Goal: Feedback & Contribution: Leave review/rating

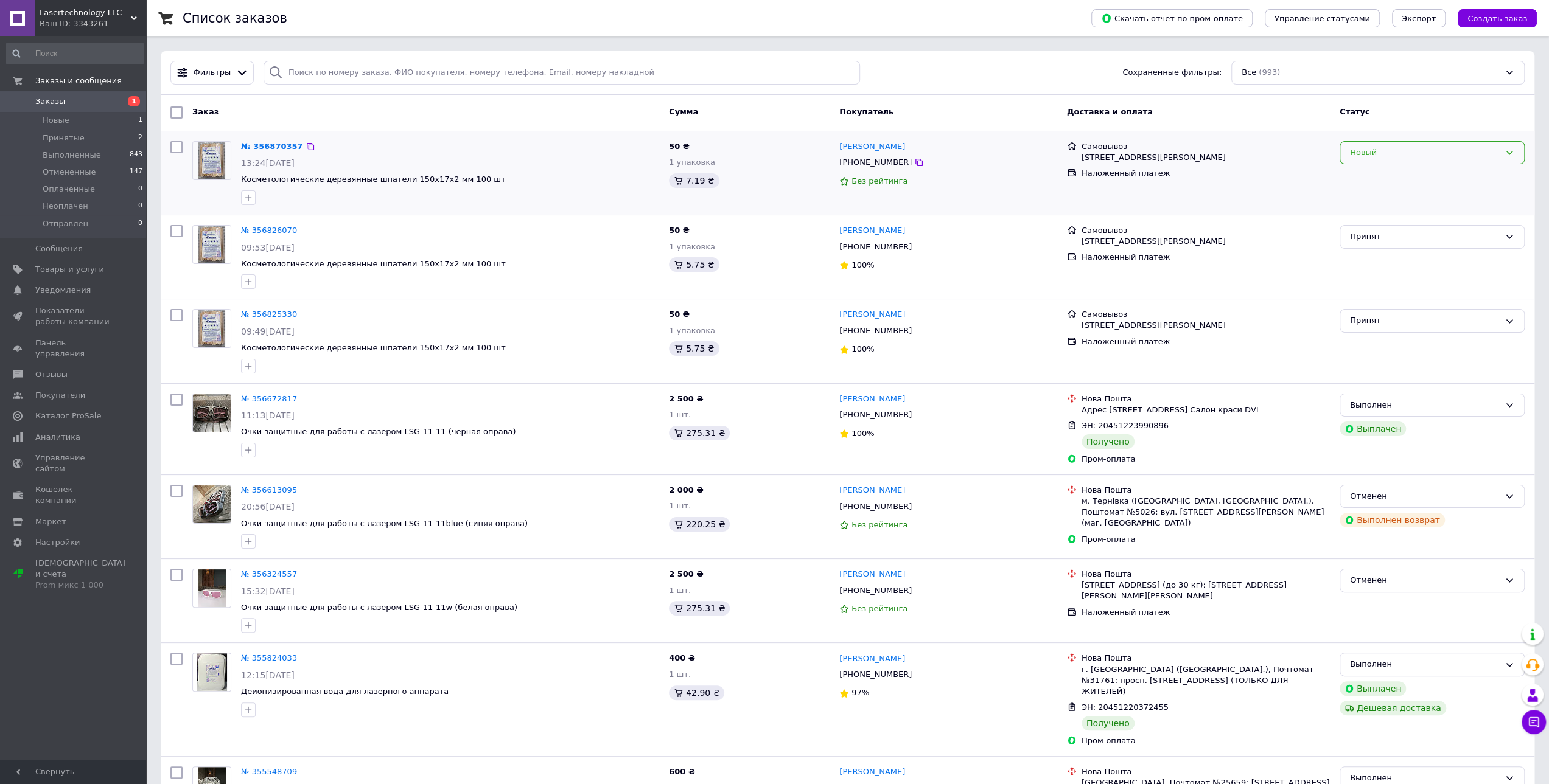
click at [1502, 150] on div "Новый" at bounding box center [1432, 153] width 185 height 24
click at [1453, 203] on li "Выполнен" at bounding box center [1432, 200] width 184 height 22
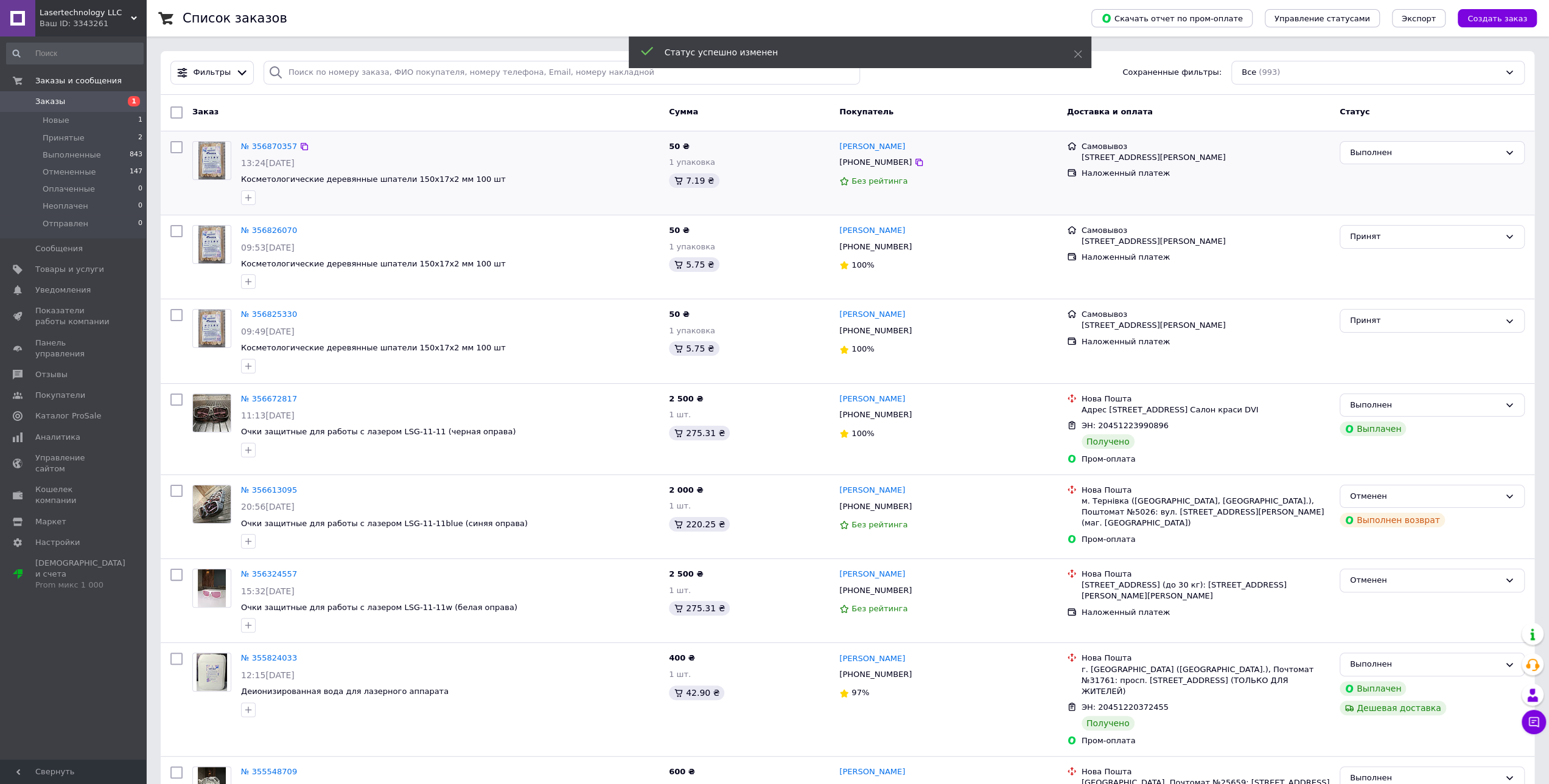
click at [1454, 242] on div "Принят" at bounding box center [1432, 237] width 185 height 24
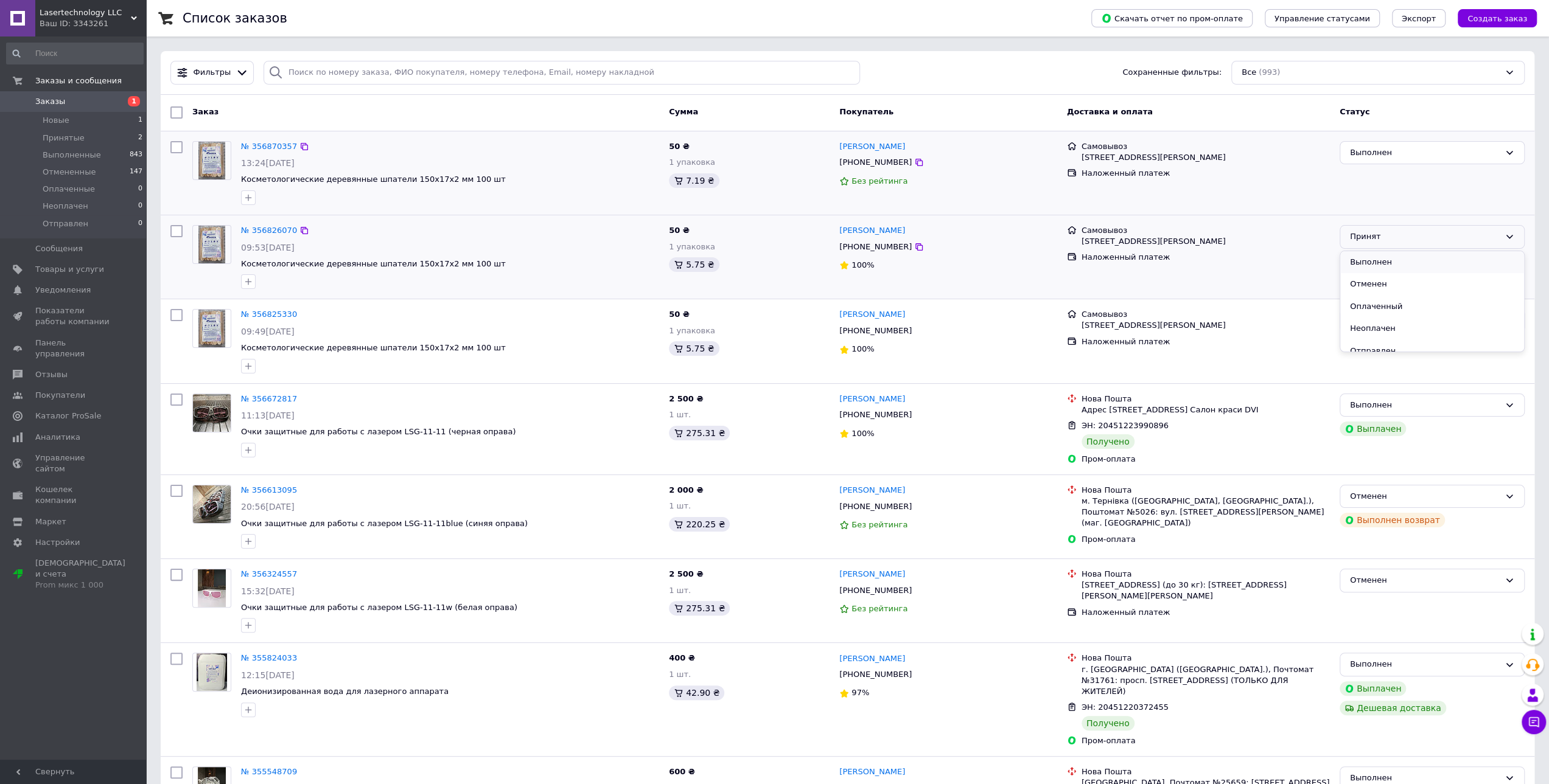
click at [1403, 262] on li "Выполнен" at bounding box center [1432, 262] width 184 height 22
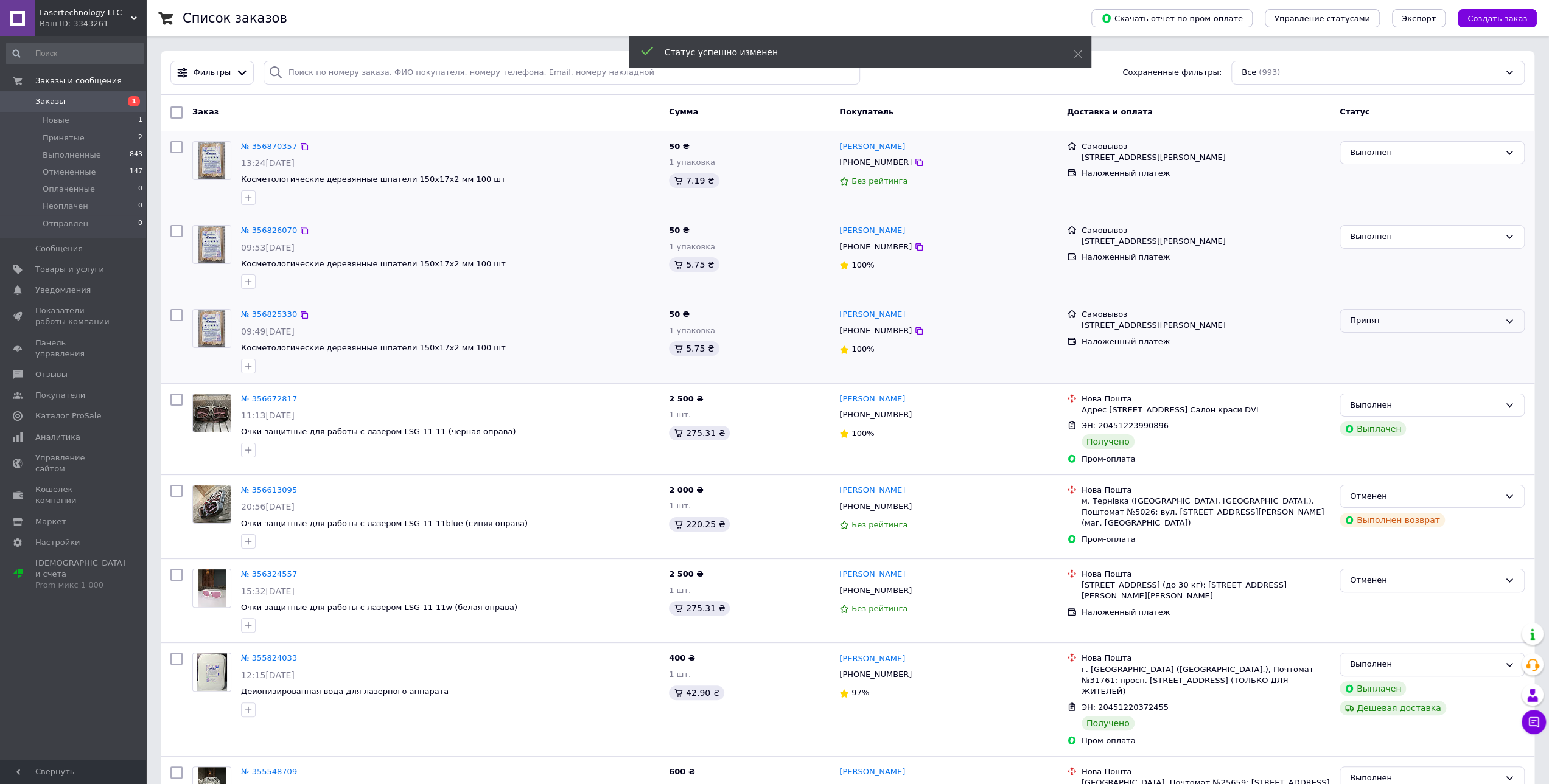
click at [1430, 316] on div "Принят" at bounding box center [1425, 321] width 150 height 13
click at [1430, 351] on li "Выполнен" at bounding box center [1432, 346] width 184 height 22
drag, startPoint x: 257, startPoint y: 316, endPoint x: 298, endPoint y: 328, distance: 42.7
click at [258, 316] on link "№ 356825330" at bounding box center [269, 314] width 56 height 9
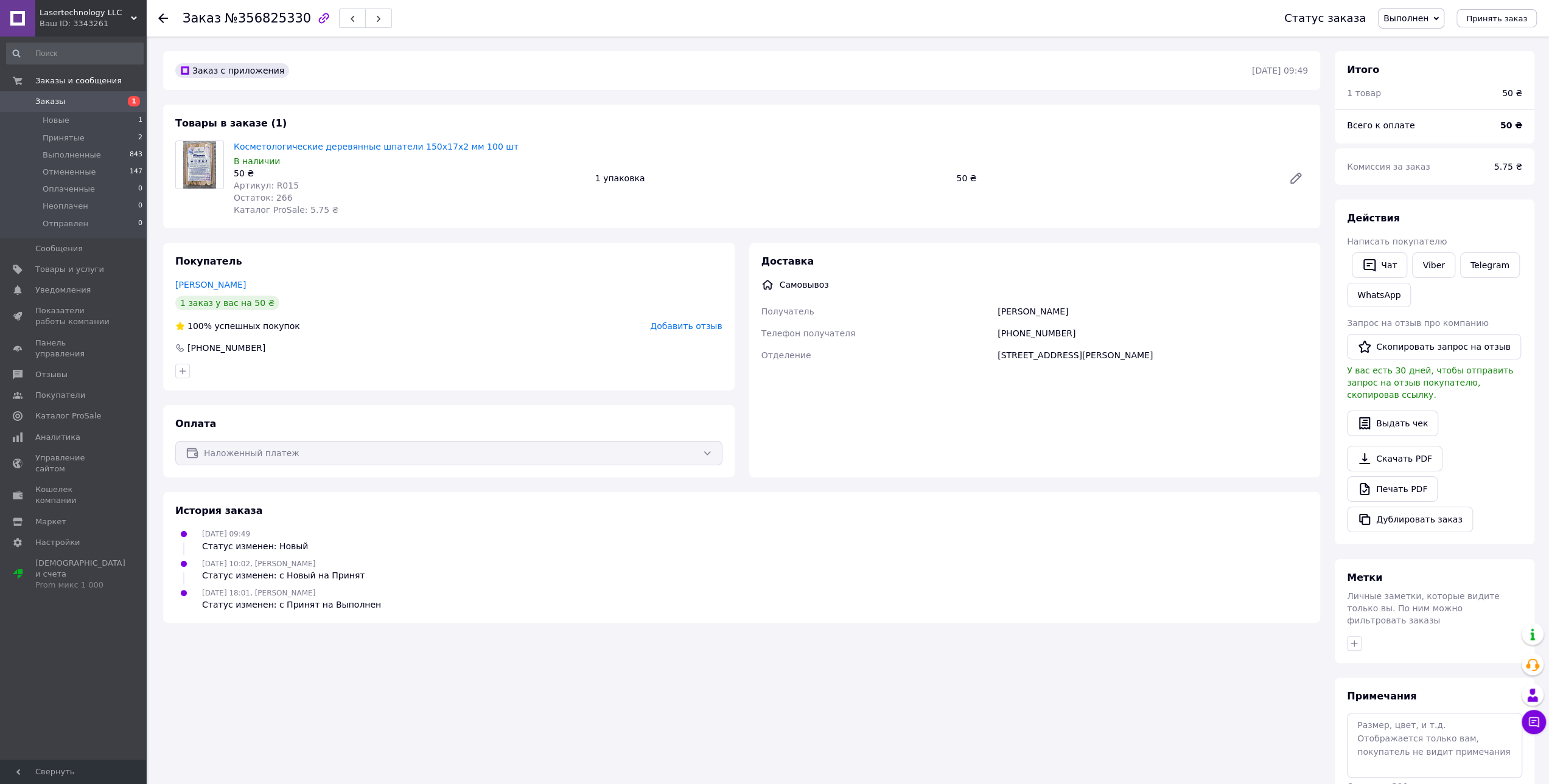
click at [463, 709] on div "Заказ с приложения 12.08.2025 | 09:49 Товары в заказе (1) Косметологические дер…" at bounding box center [742, 445] width 1172 height 788
click at [679, 331] on span "Добавить отзыв" at bounding box center [686, 326] width 72 height 10
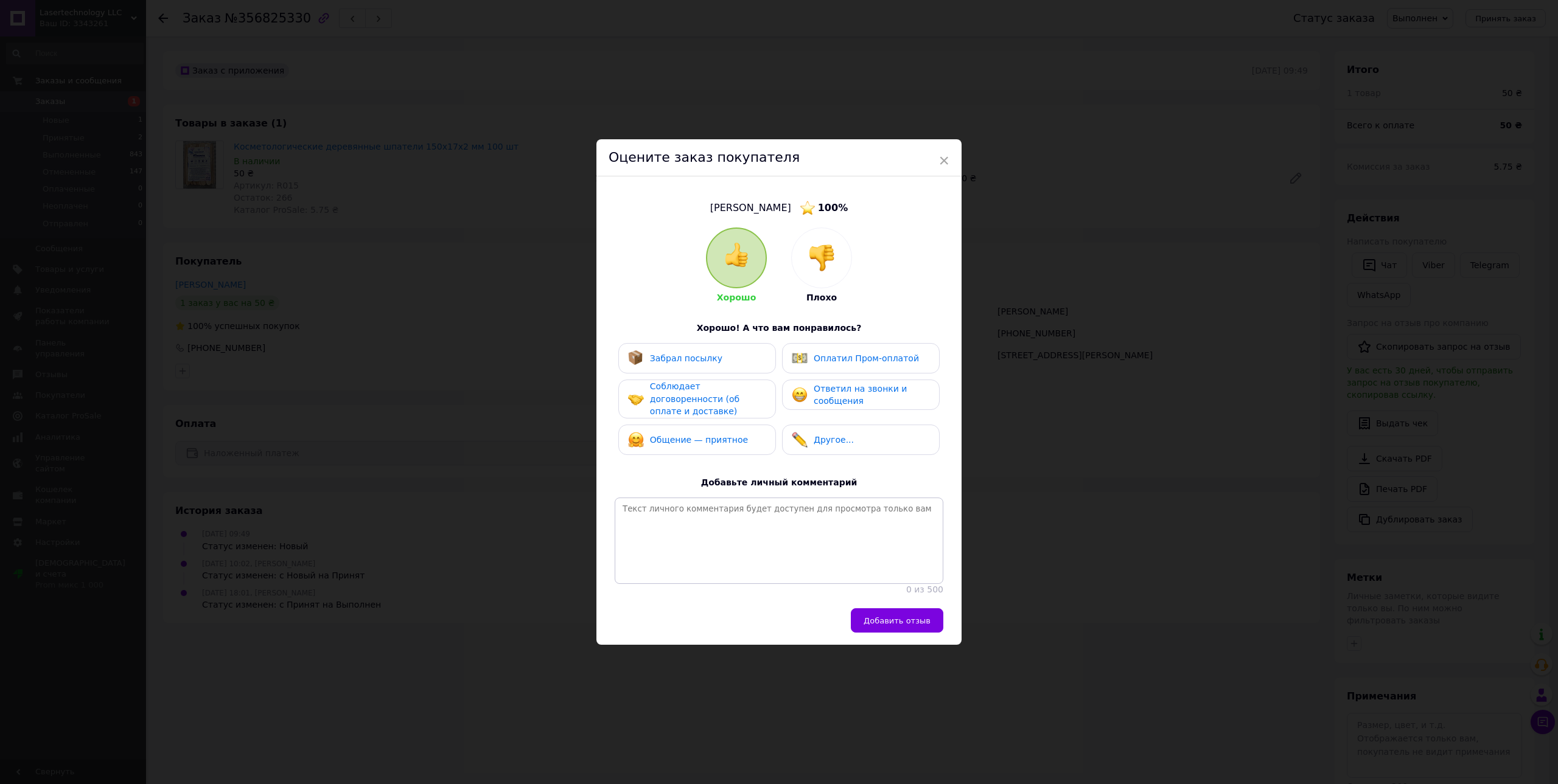
click at [690, 362] on div "Забрал посылку" at bounding box center [675, 358] width 95 height 16
click at [706, 399] on span "Соблюдает договоренности (об оплате и доставке)" at bounding box center [695, 399] width 90 height 35
click at [718, 436] on span "Общение — приятное" at bounding box center [699, 441] width 98 height 10
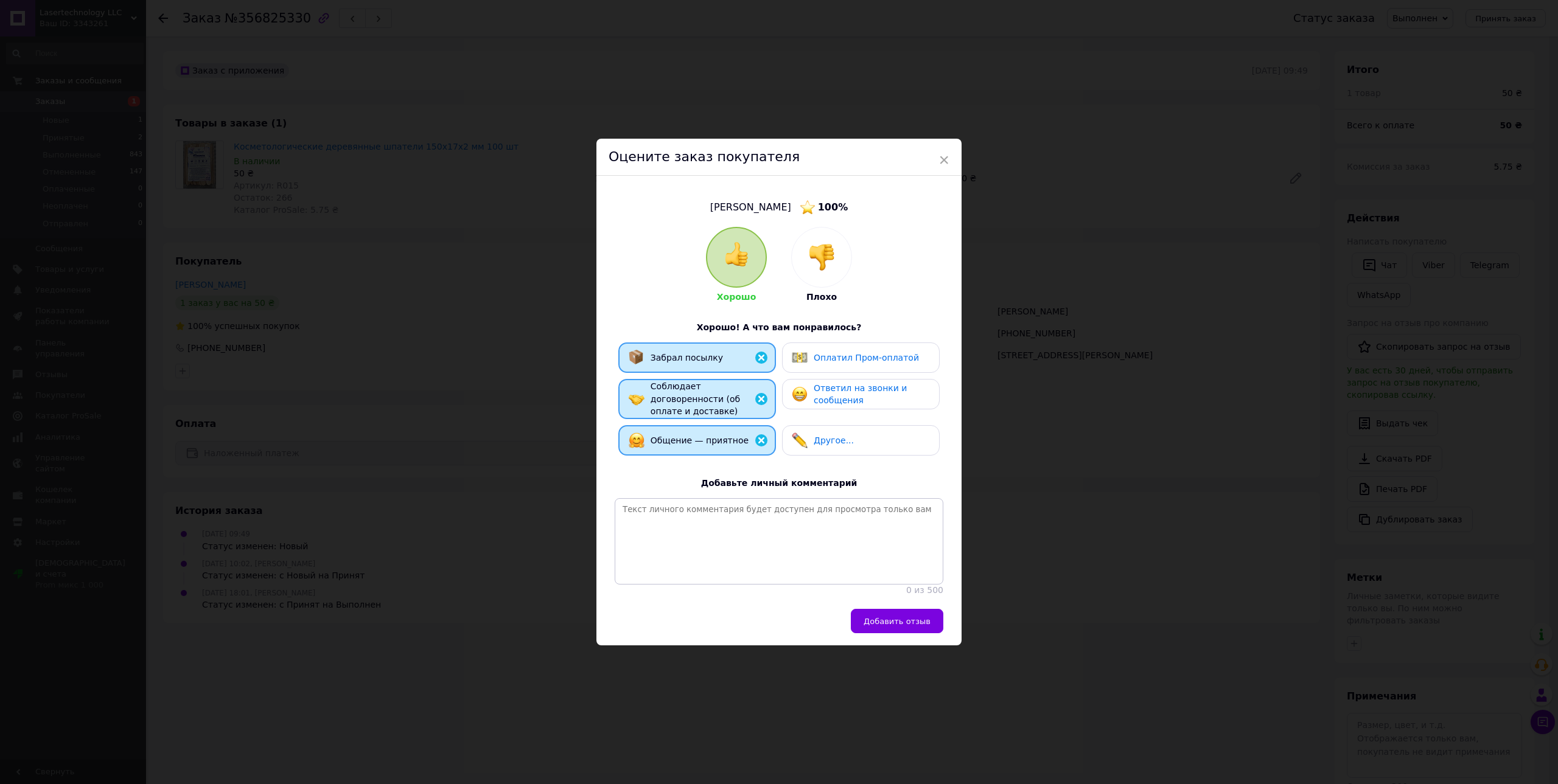
click at [864, 397] on div "Ответил на звонки и сообщения" at bounding box center [871, 394] width 116 height 25
click at [906, 626] on span "Добавить отзыв" at bounding box center [897, 621] width 67 height 9
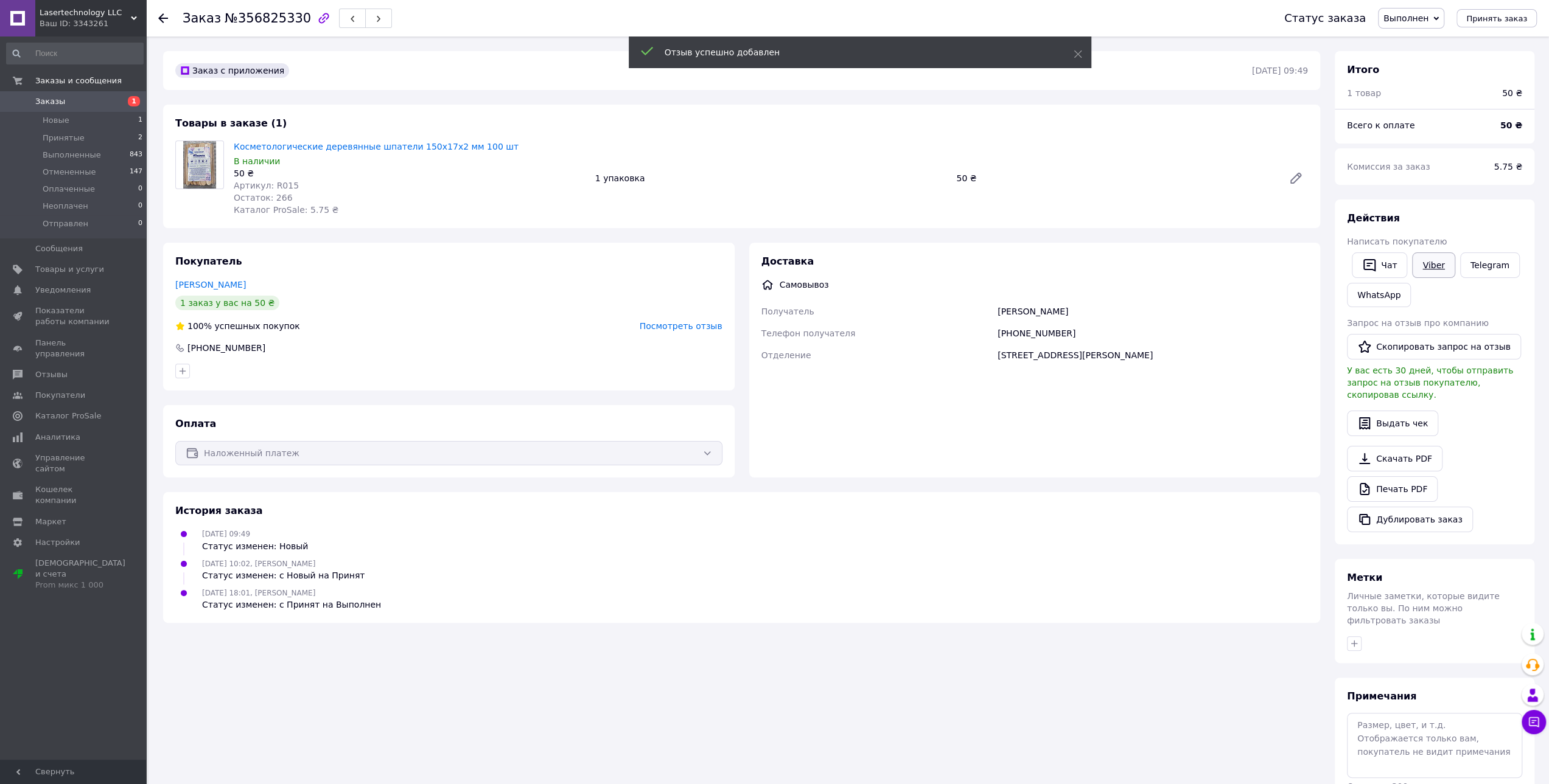
click at [1437, 264] on link "Viber" at bounding box center [1433, 265] width 42 height 25
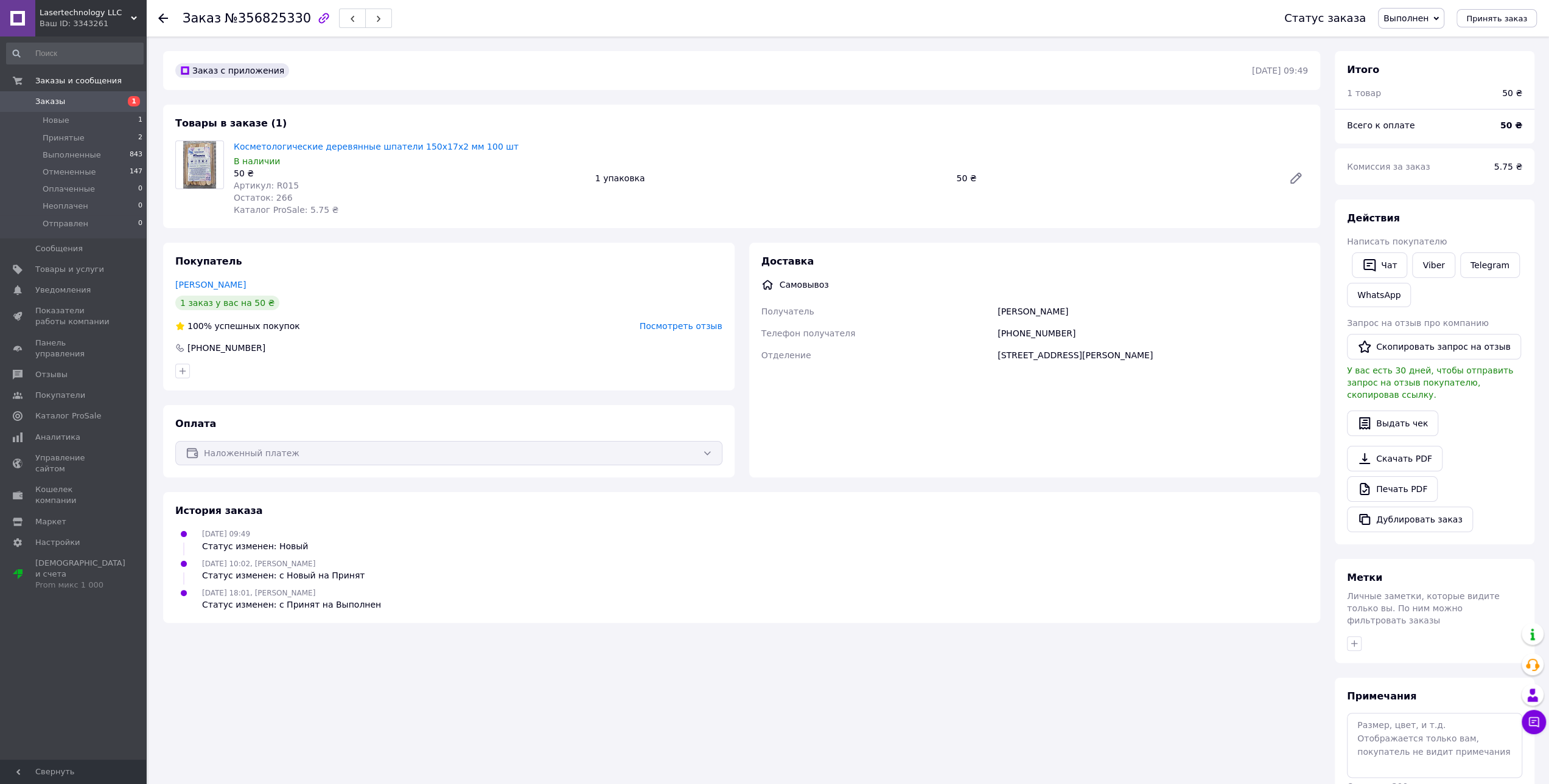
drag, startPoint x: 602, startPoint y: 675, endPoint x: 628, endPoint y: 670, distance: 26.5
click at [620, 670] on div "Заказ с приложения 12.08.2025 | 09:49 Товары в заказе (1) Косметологические дер…" at bounding box center [742, 445] width 1172 height 788
click at [1425, 341] on button "Скопировать запрос на отзыв" at bounding box center [1434, 346] width 174 height 25
click at [563, 685] on div "Заказ с приложения 12.08.2025 | 09:49 Товары в заказе (1) Косметологические дер…" at bounding box center [742, 445] width 1172 height 788
click at [165, 15] on icon at bounding box center [163, 19] width 10 height 10
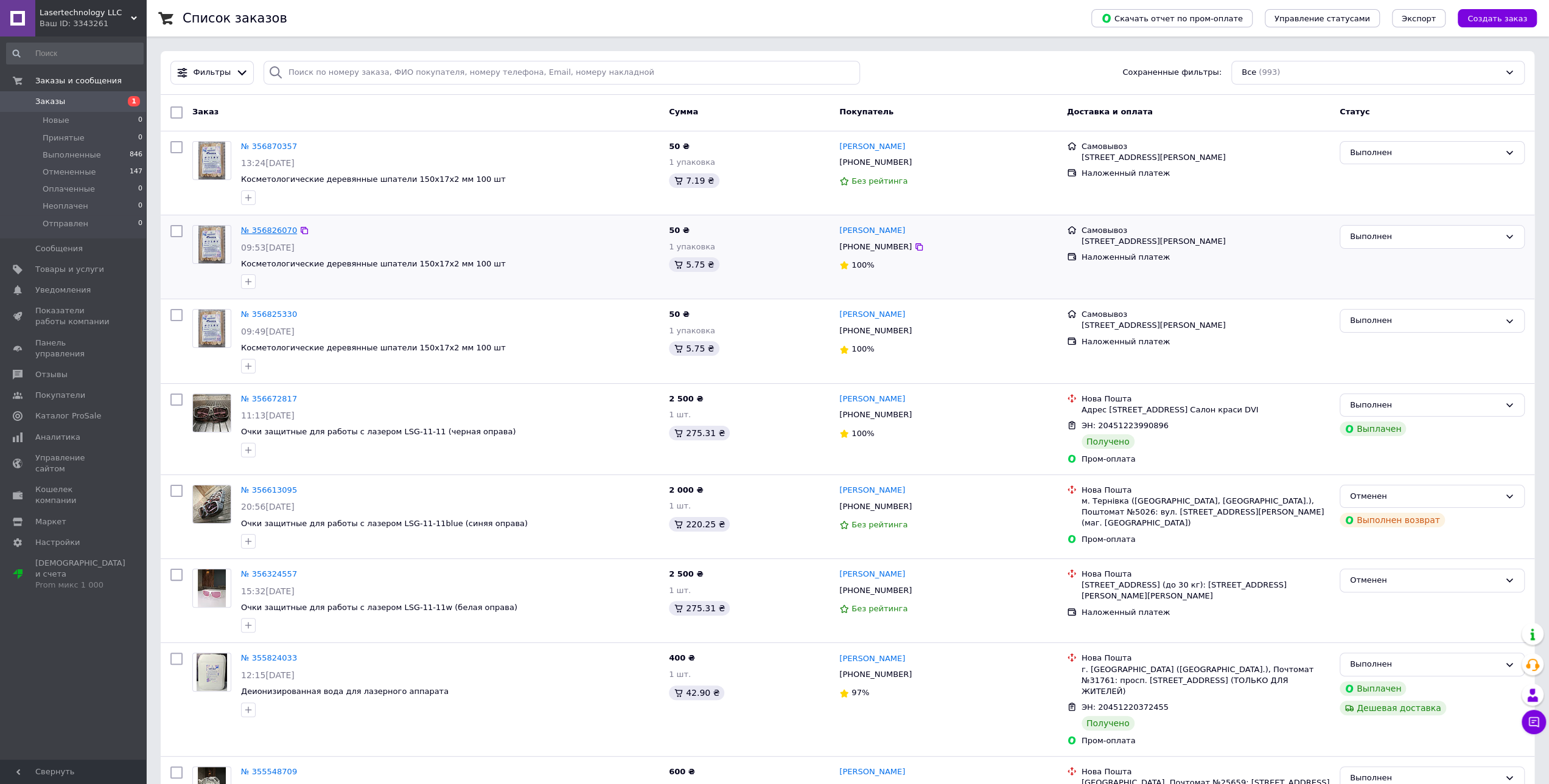
click at [274, 232] on link "№ 356826070" at bounding box center [269, 230] width 56 height 9
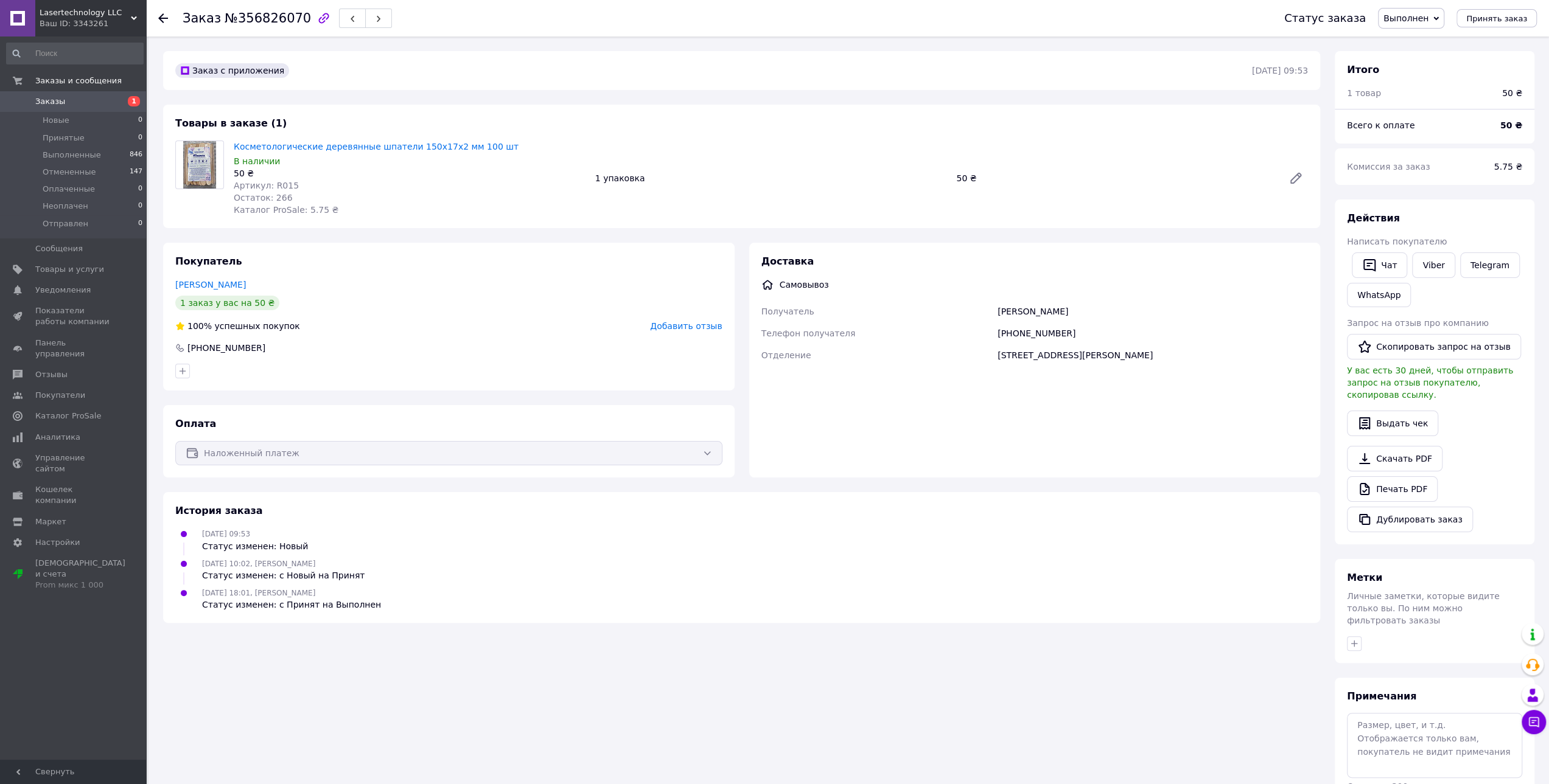
click at [689, 330] on span "Добавить отзыв" at bounding box center [686, 326] width 72 height 10
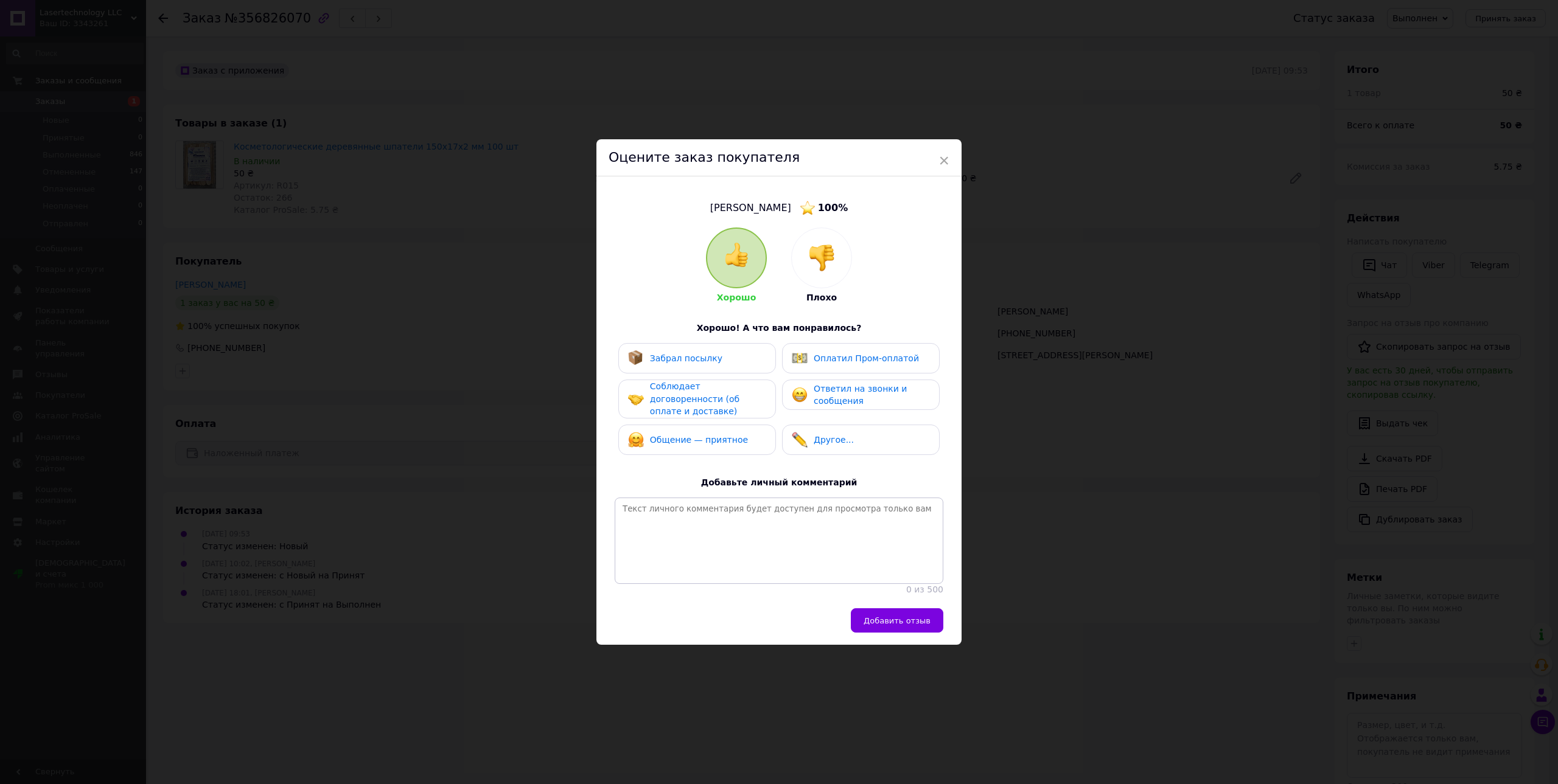
click at [668, 361] on div "Забрал посылку" at bounding box center [686, 359] width 72 height 13
click at [670, 398] on span "Соблюдает договоренности (об оплате и доставке)" at bounding box center [695, 399] width 90 height 35
drag, startPoint x: 691, startPoint y: 431, endPoint x: 852, endPoint y: 409, distance: 162.5
click at [692, 436] on span "Общение — приятное" at bounding box center [699, 441] width 98 height 10
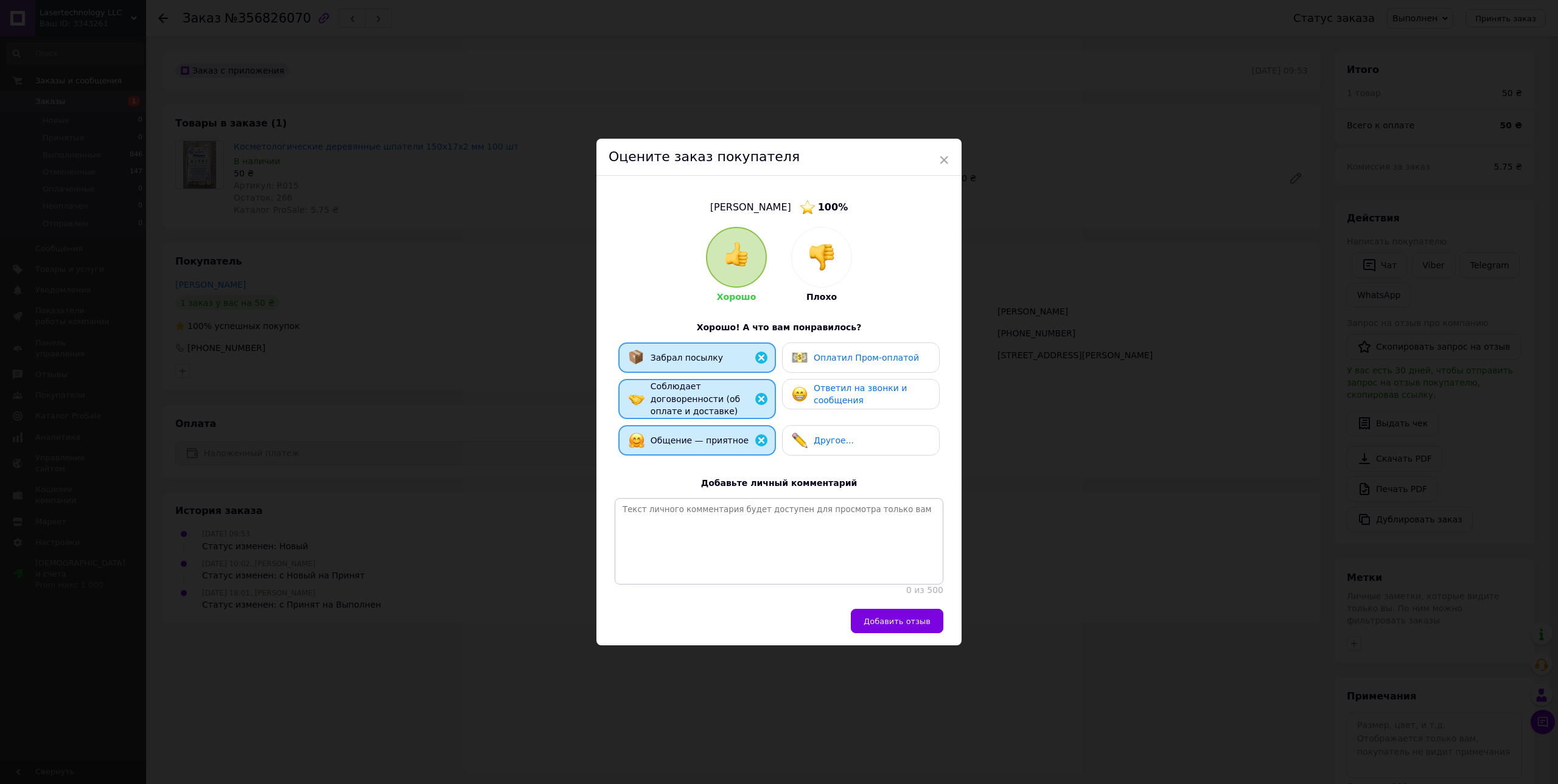
drag, startPoint x: 871, startPoint y: 399, endPoint x: 869, endPoint y: 406, distance: 7.3
click at [869, 401] on div "Ответил на звонки и сообщения" at bounding box center [871, 394] width 116 height 25
click at [902, 617] on button "Добавить отзыв" at bounding box center [897, 620] width 93 height 24
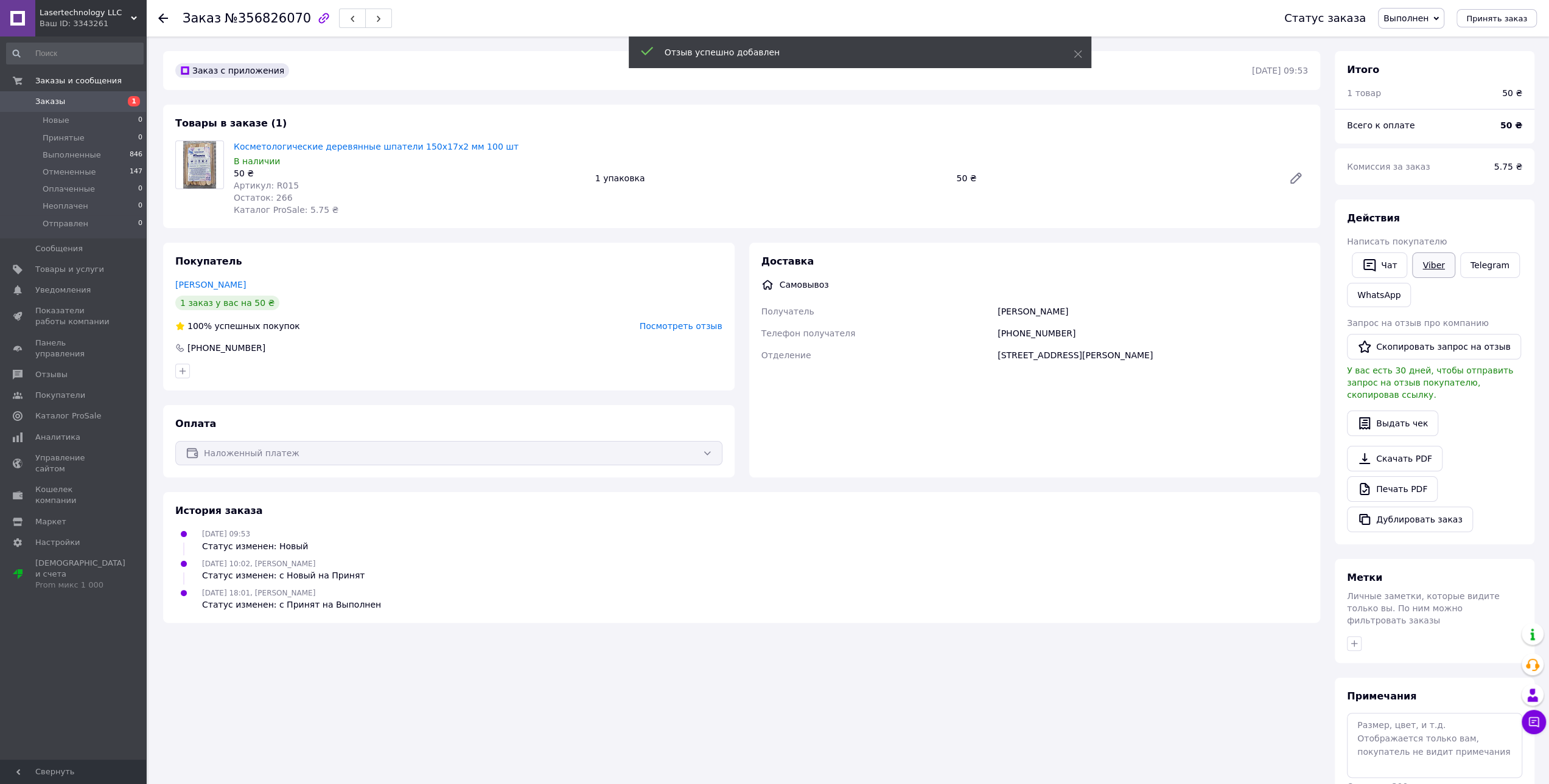
click at [1425, 267] on link "Viber" at bounding box center [1433, 265] width 42 height 25
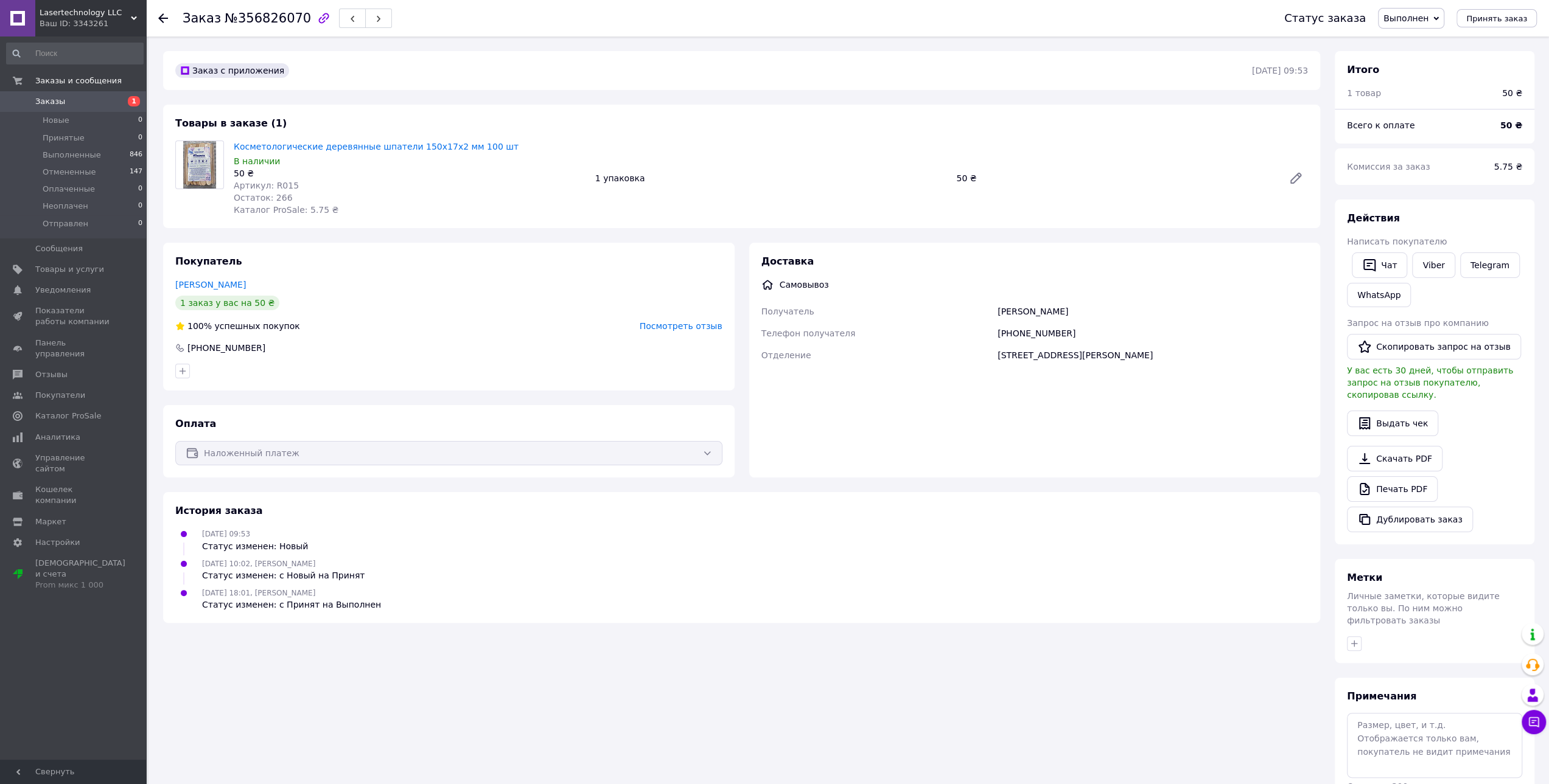
click at [565, 310] on div "1 заказ у вас на 50 ₴" at bounding box center [449, 303] width 547 height 14
click at [1444, 350] on button "Скопировать запрос на отзыв" at bounding box center [1434, 346] width 174 height 25
click at [548, 331] on div "100% успешных покупок Посмотреть отзыв" at bounding box center [449, 326] width 547 height 12
click at [162, 16] on icon at bounding box center [163, 19] width 10 height 10
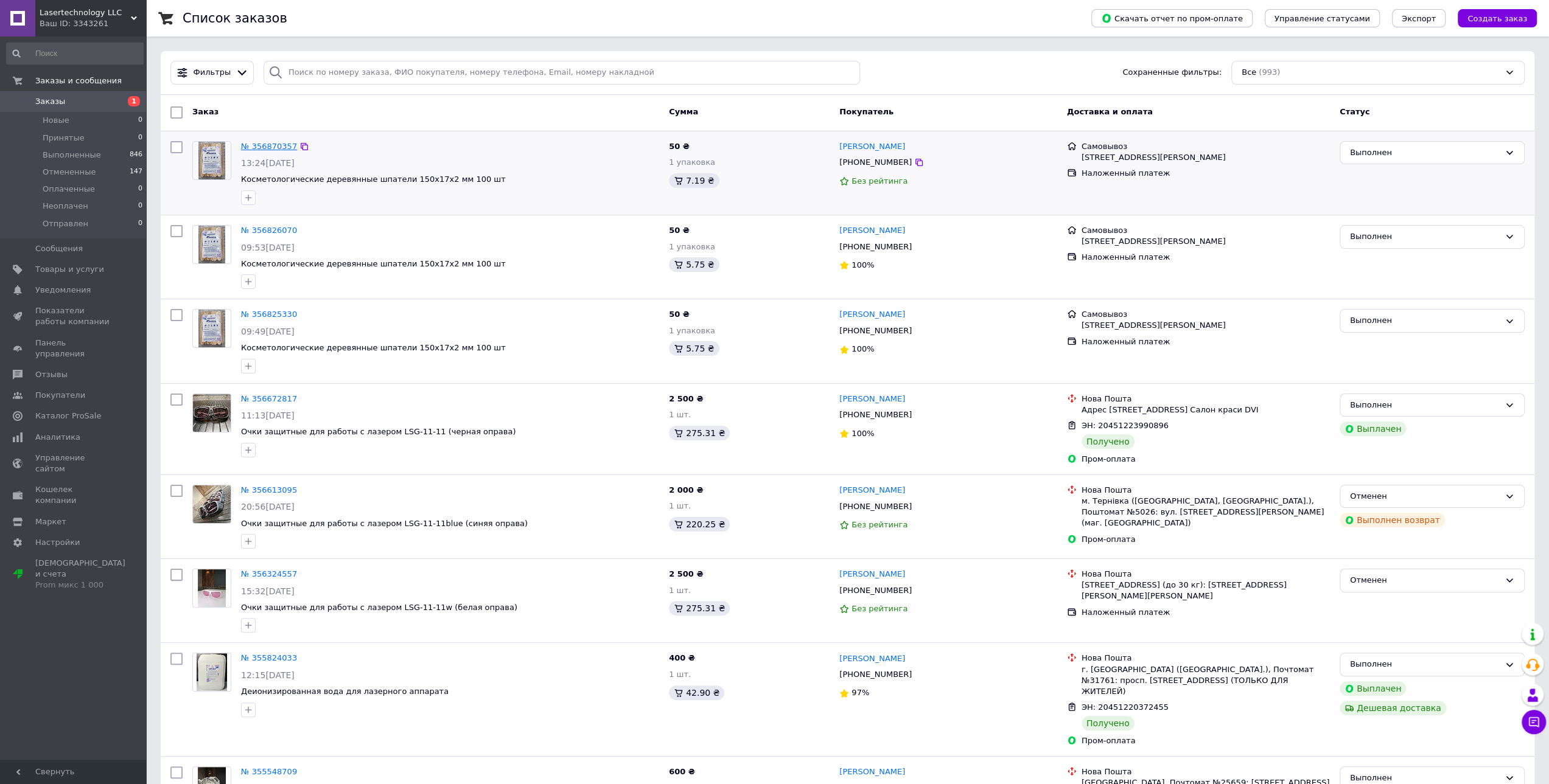
click at [264, 142] on link "№ 356870357" at bounding box center [269, 146] width 56 height 9
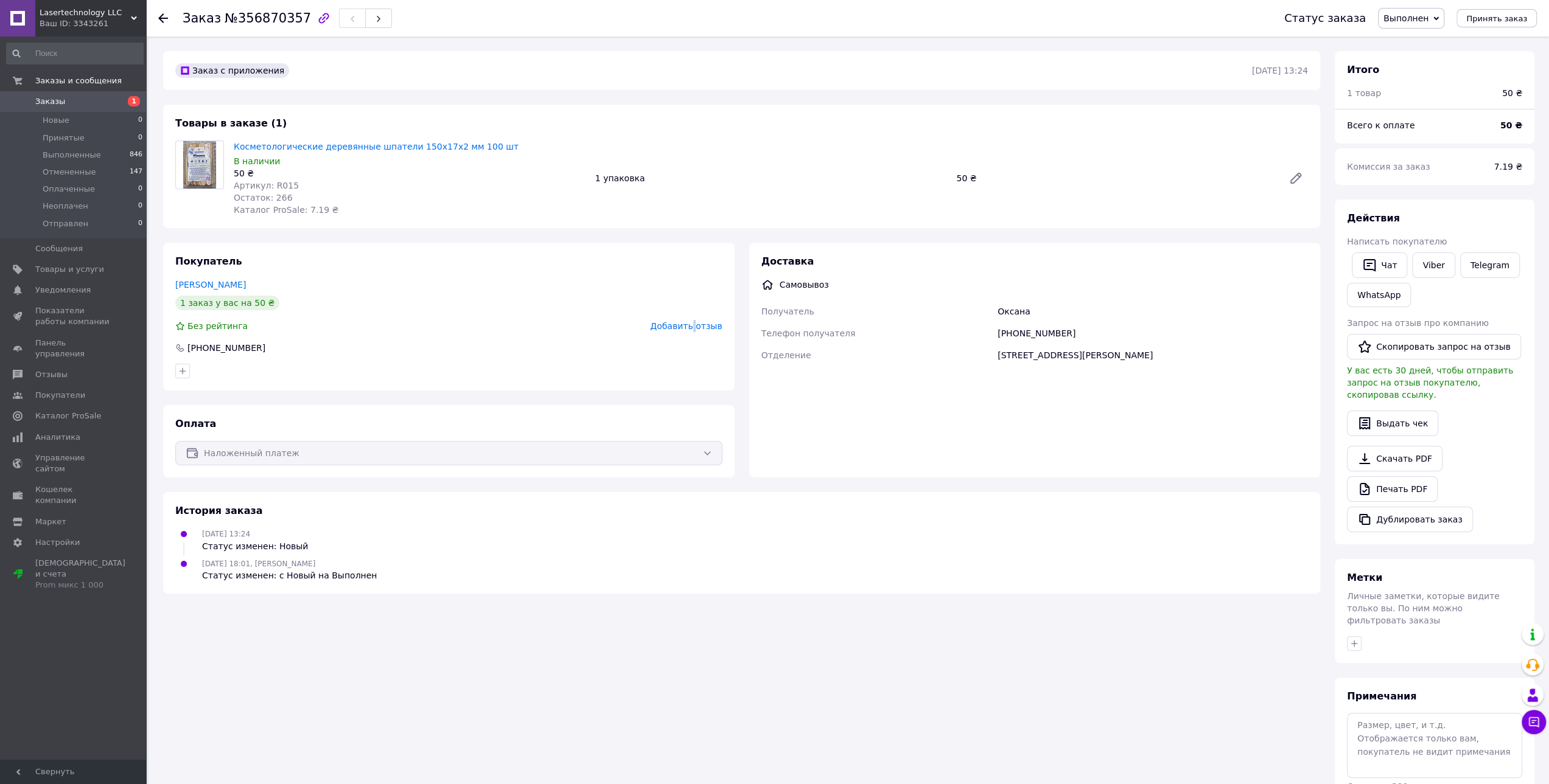
click at [698, 325] on span "Добавить отзыв" at bounding box center [686, 326] width 72 height 10
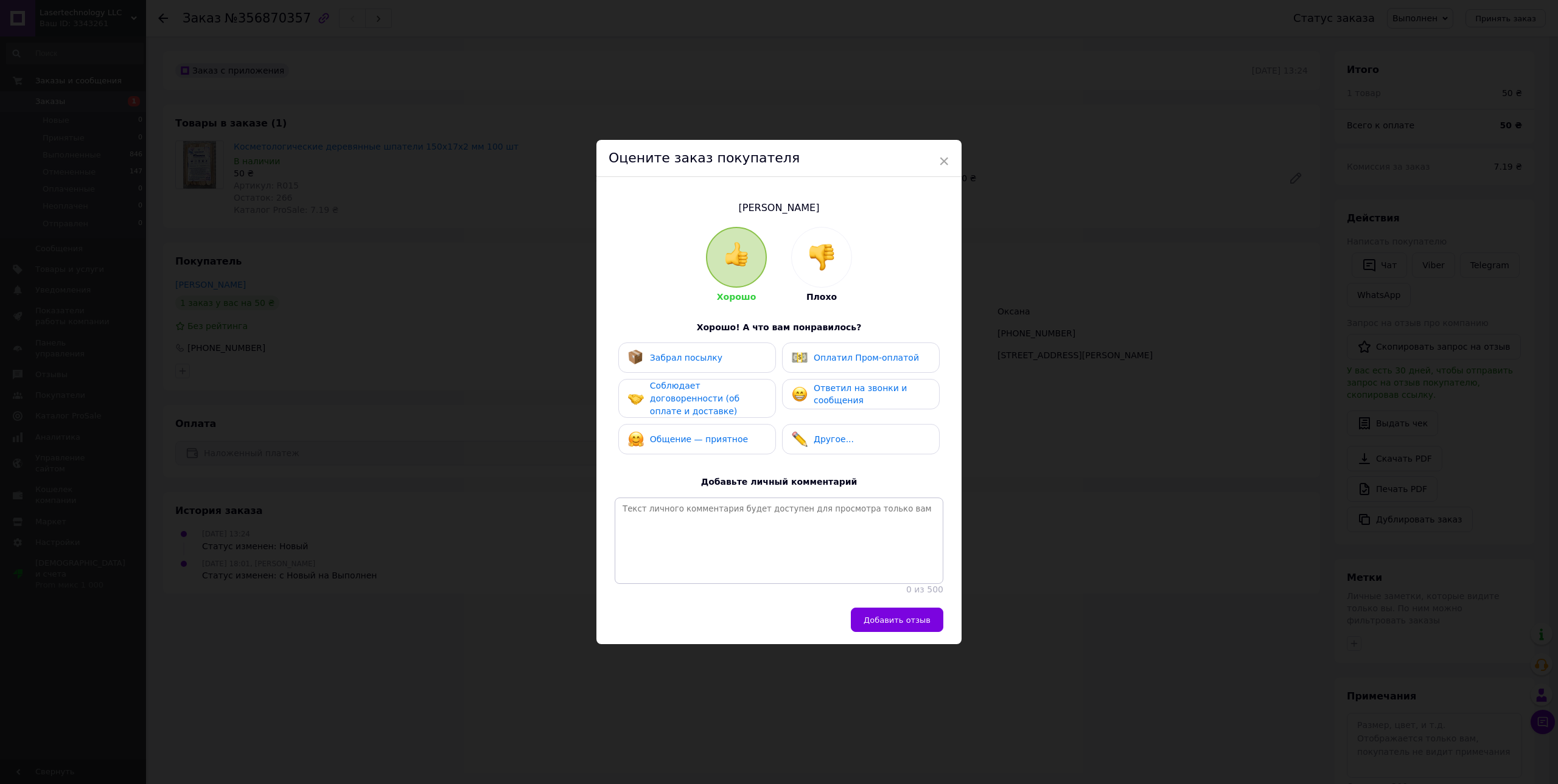
click at [687, 355] on span "Забрал посылку" at bounding box center [686, 358] width 72 height 10
click at [689, 387] on span "Соблюдает договоренности (об оплате и доставке)" at bounding box center [695, 399] width 90 height 35
drag, startPoint x: 700, startPoint y: 422, endPoint x: 843, endPoint y: 405, distance: 144.0
click at [705, 435] on span "Общение — приятное" at bounding box center [699, 440] width 98 height 10
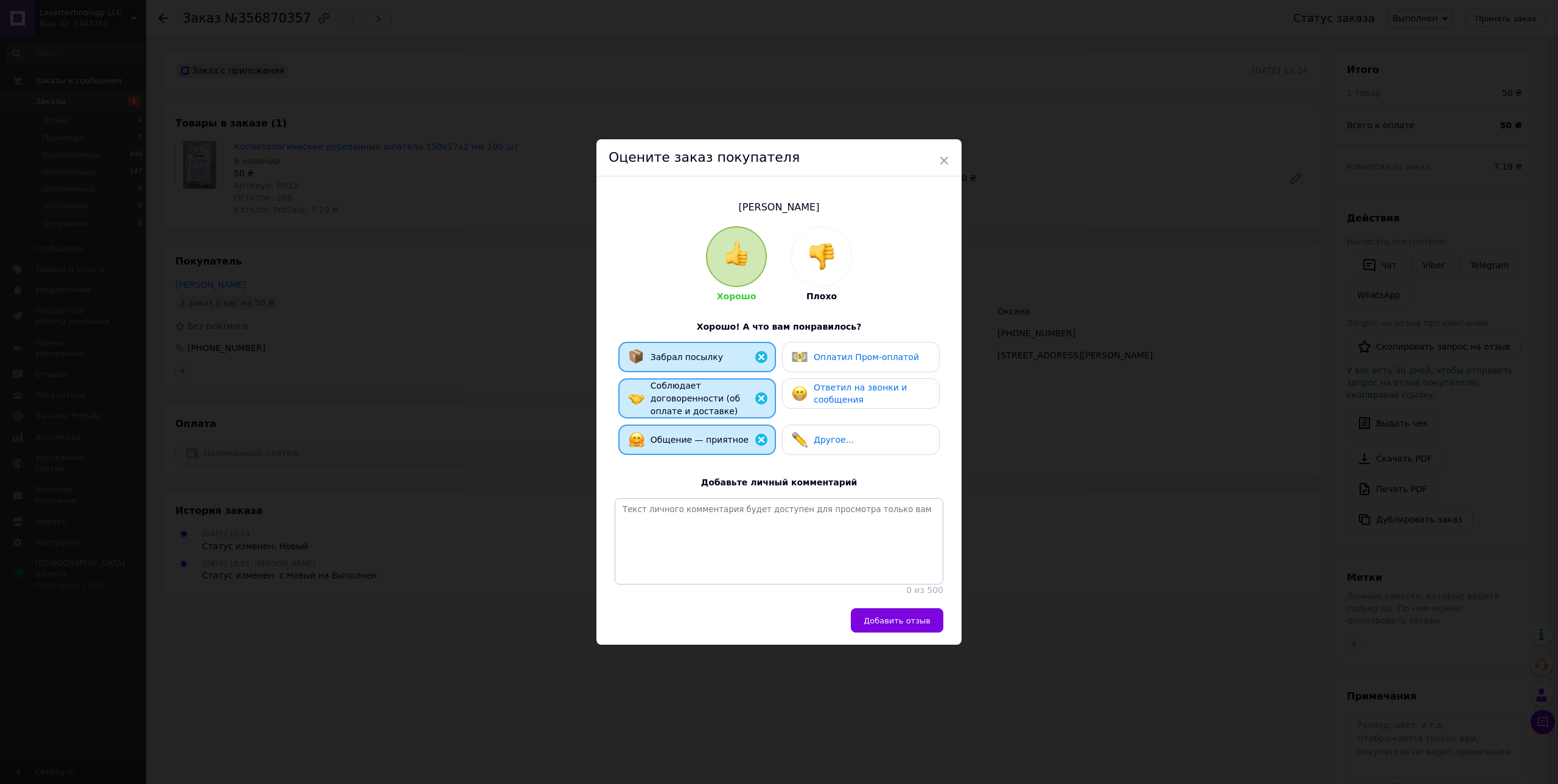
click at [846, 400] on span "Ответил на звонки и сообщения" at bounding box center [860, 394] width 93 height 22
drag, startPoint x: 863, startPoint y: 353, endPoint x: 870, endPoint y: 356, distance: 7.6
click at [865, 354] on span "Оплатил Пром-оплатой" at bounding box center [866, 357] width 105 height 10
click at [873, 355] on span "Оплатил Пром-оплатой" at bounding box center [866, 357] width 105 height 10
click at [893, 622] on span "Добавить отзыв" at bounding box center [897, 620] width 67 height 9
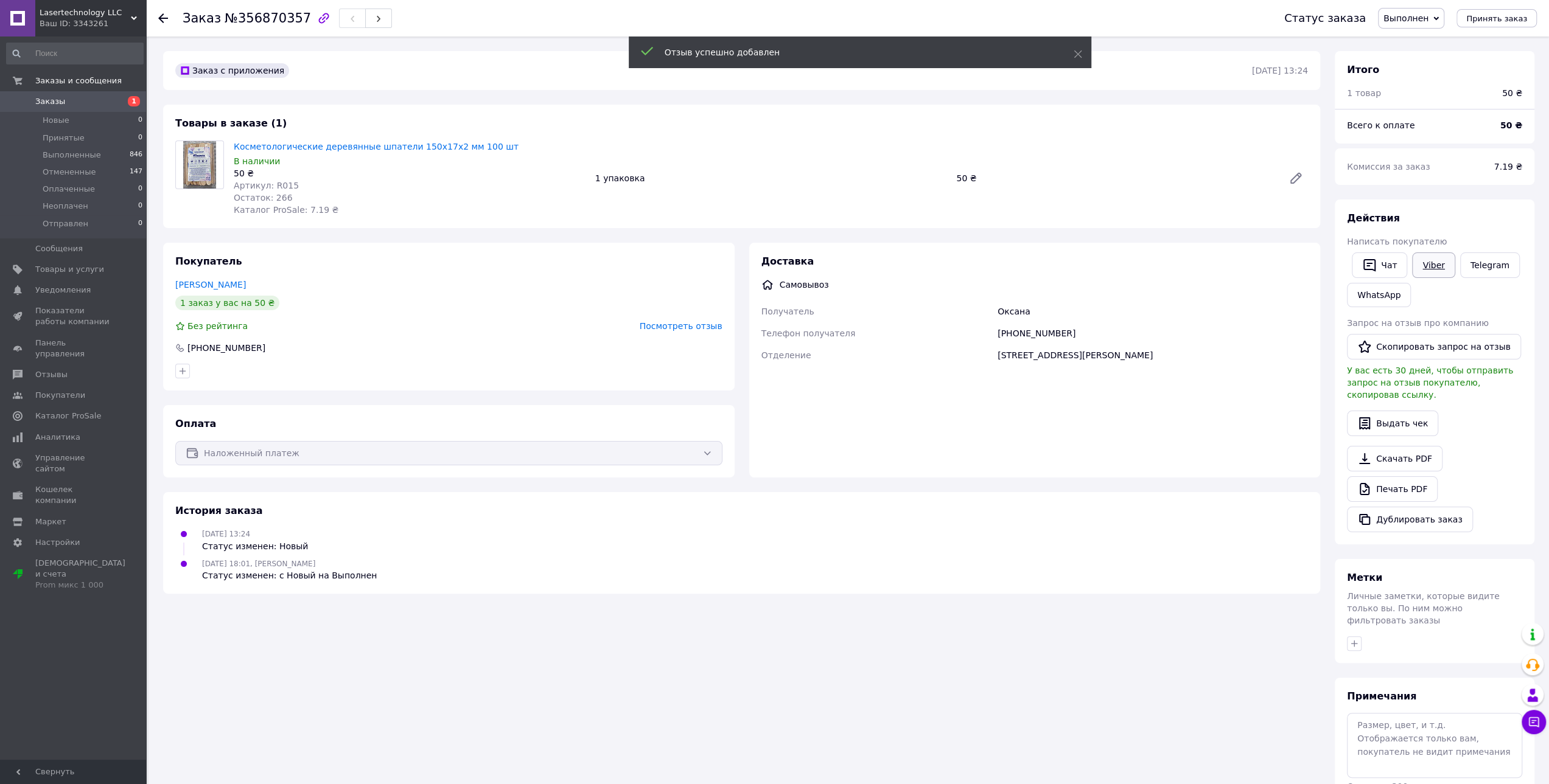
click at [1436, 263] on link "Viber" at bounding box center [1433, 265] width 42 height 25
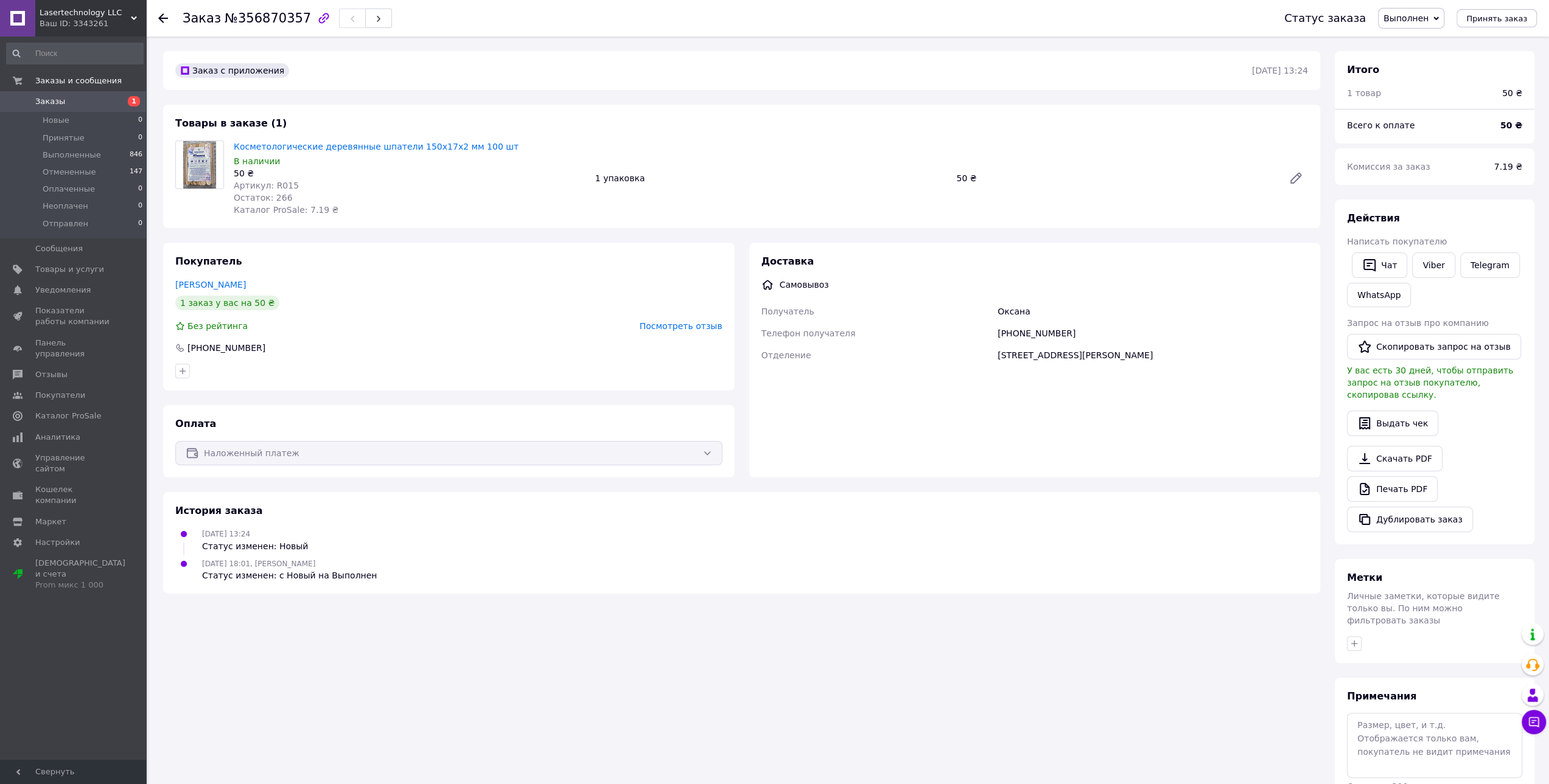
drag, startPoint x: 664, startPoint y: 693, endPoint x: 717, endPoint y: 671, distance: 57.4
click at [671, 688] on div "Заказ с приложения 12.08.2025 | 13:24 Товары в заказе (1) Косметологические дер…" at bounding box center [742, 445] width 1172 height 788
click at [1418, 357] on button "Скопировать запрос на отзыв" at bounding box center [1434, 346] width 174 height 25
click at [518, 195] on div "Остаток: 266" at bounding box center [410, 198] width 352 height 12
click at [44, 103] on span "Заказы" at bounding box center [50, 102] width 30 height 11
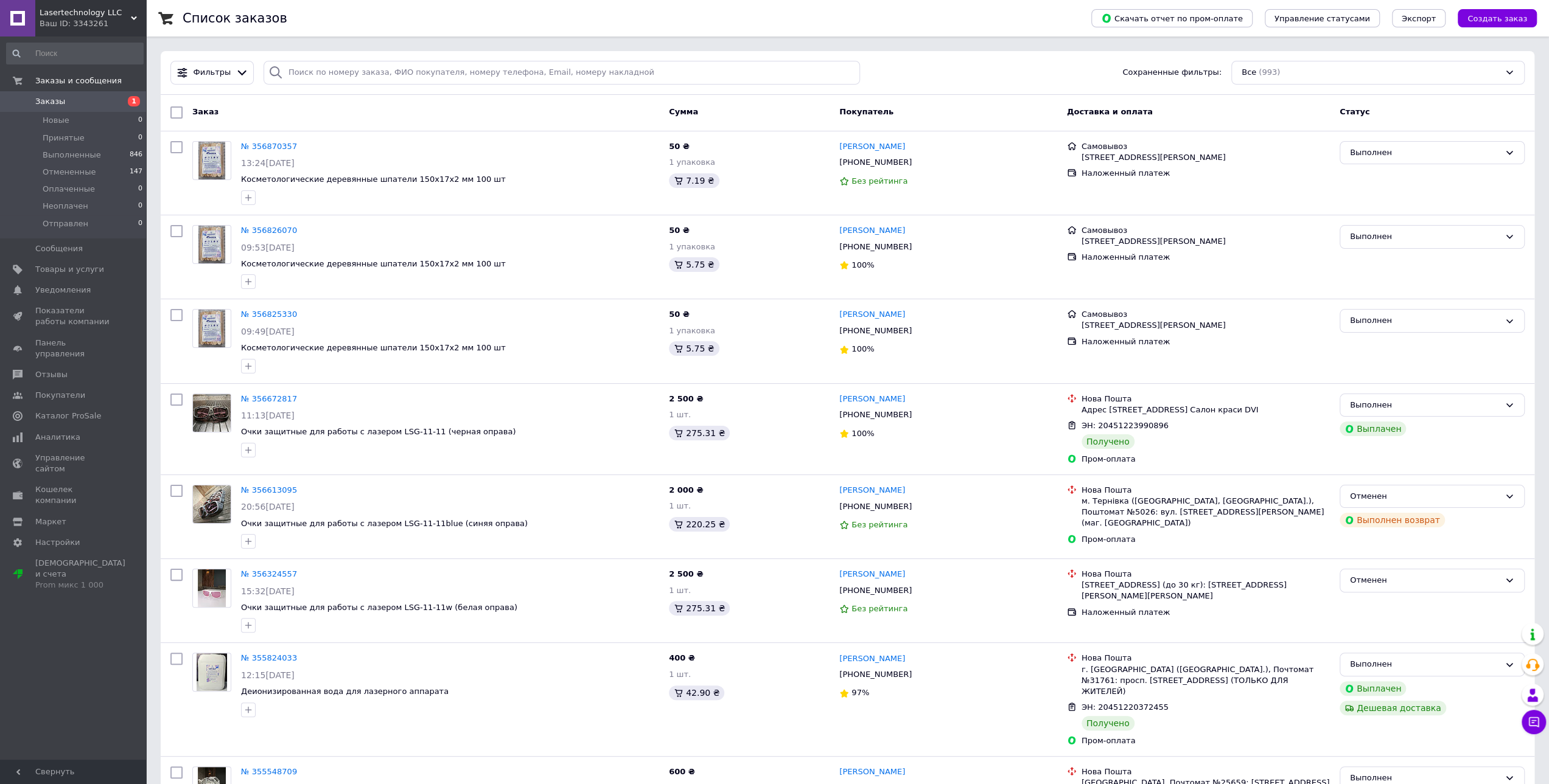
click at [42, 98] on span "Заказы" at bounding box center [50, 102] width 30 height 11
click at [682, 182] on icon at bounding box center [679, 181] width 10 height 10
drag, startPoint x: 695, startPoint y: 183, endPoint x: 706, endPoint y: 183, distance: 11.0
click at [696, 183] on div "7.19 ₴" at bounding box center [694, 180] width 50 height 14
click at [711, 182] on div "7.19 ₴" at bounding box center [694, 180] width 50 height 14
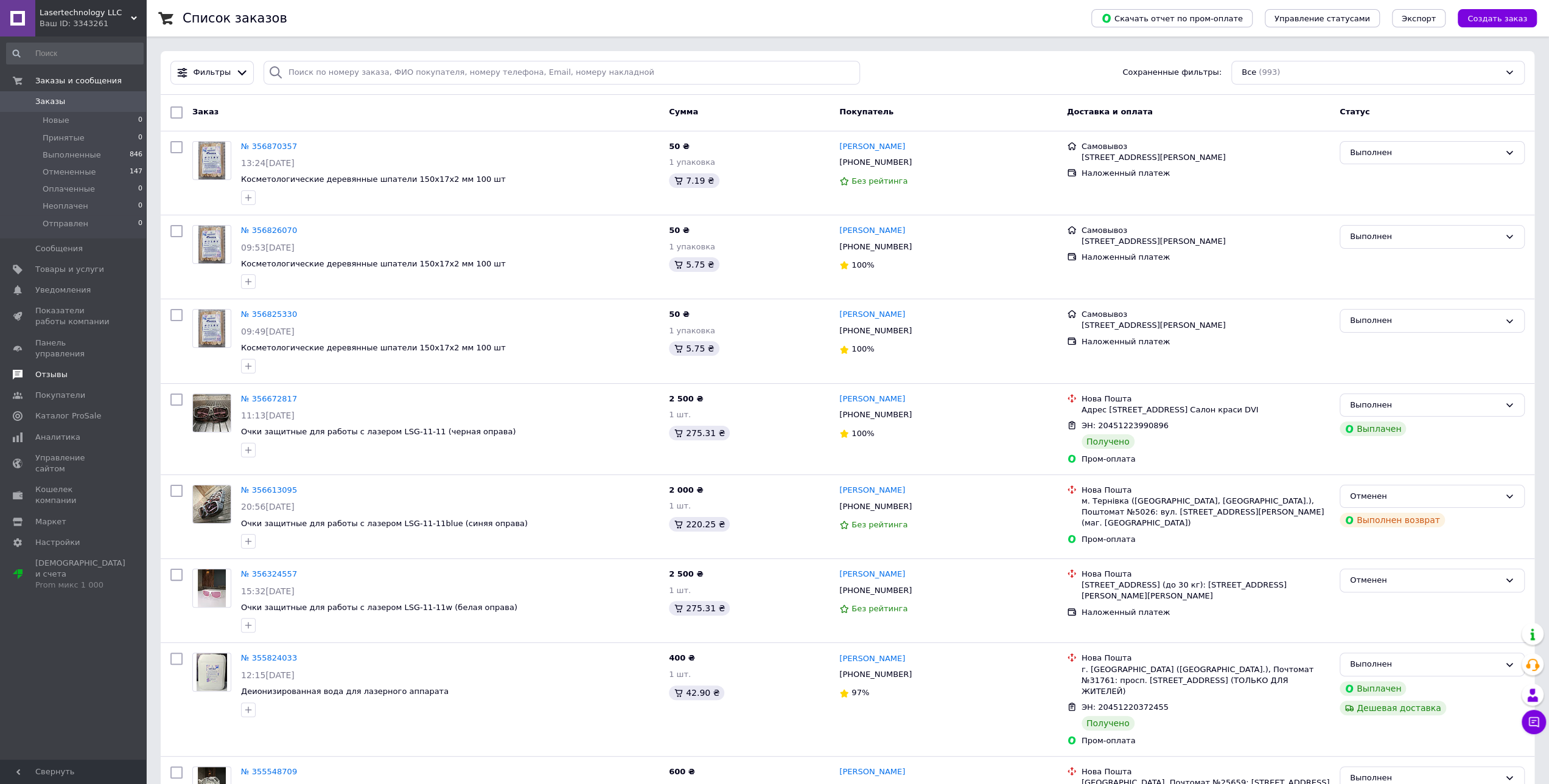
click at [42, 369] on span "Отзывы" at bounding box center [52, 375] width 32 height 11
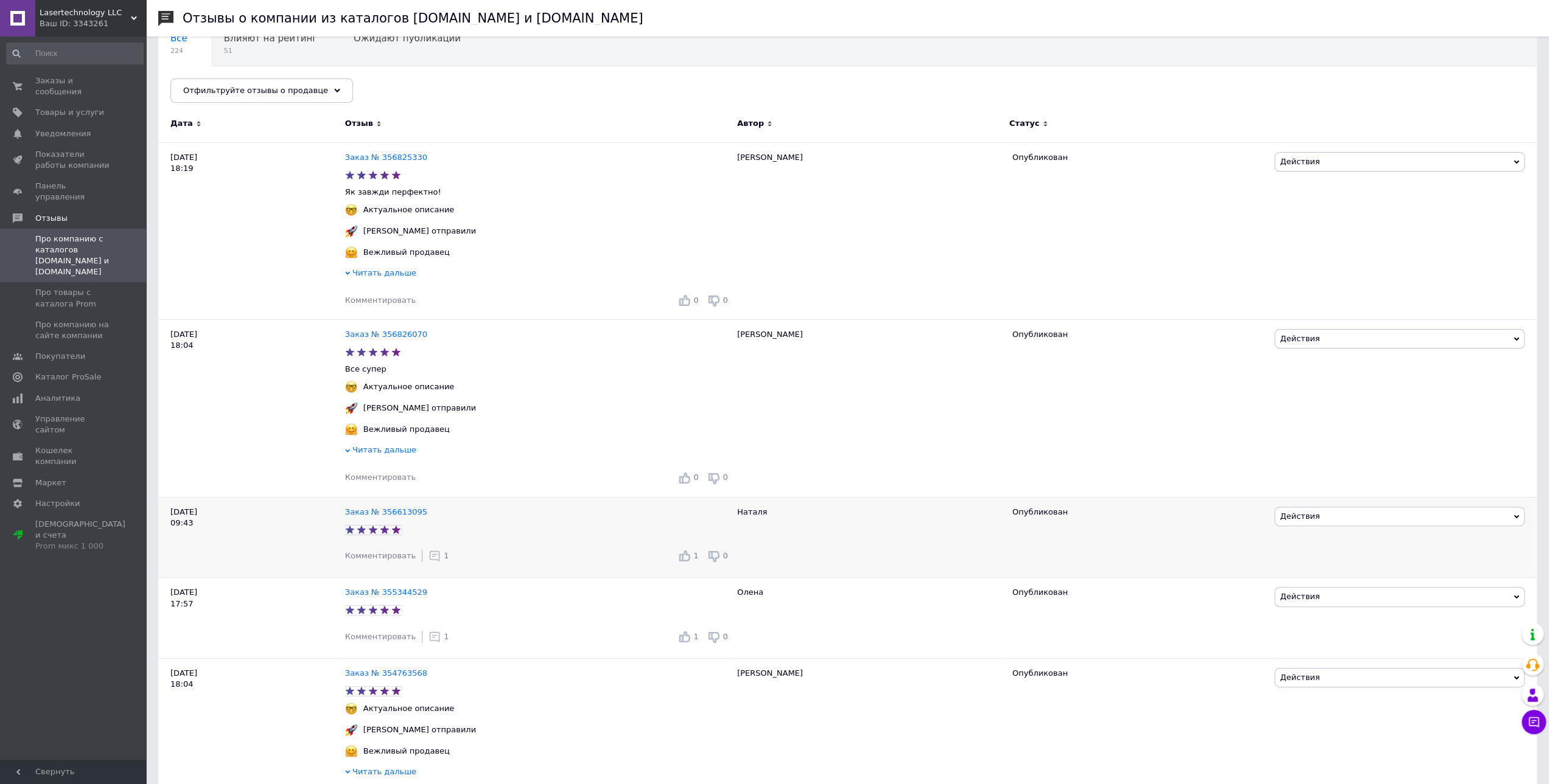
scroll to position [121, 0]
click at [429, 558] on icon at bounding box center [435, 556] width 12 height 12
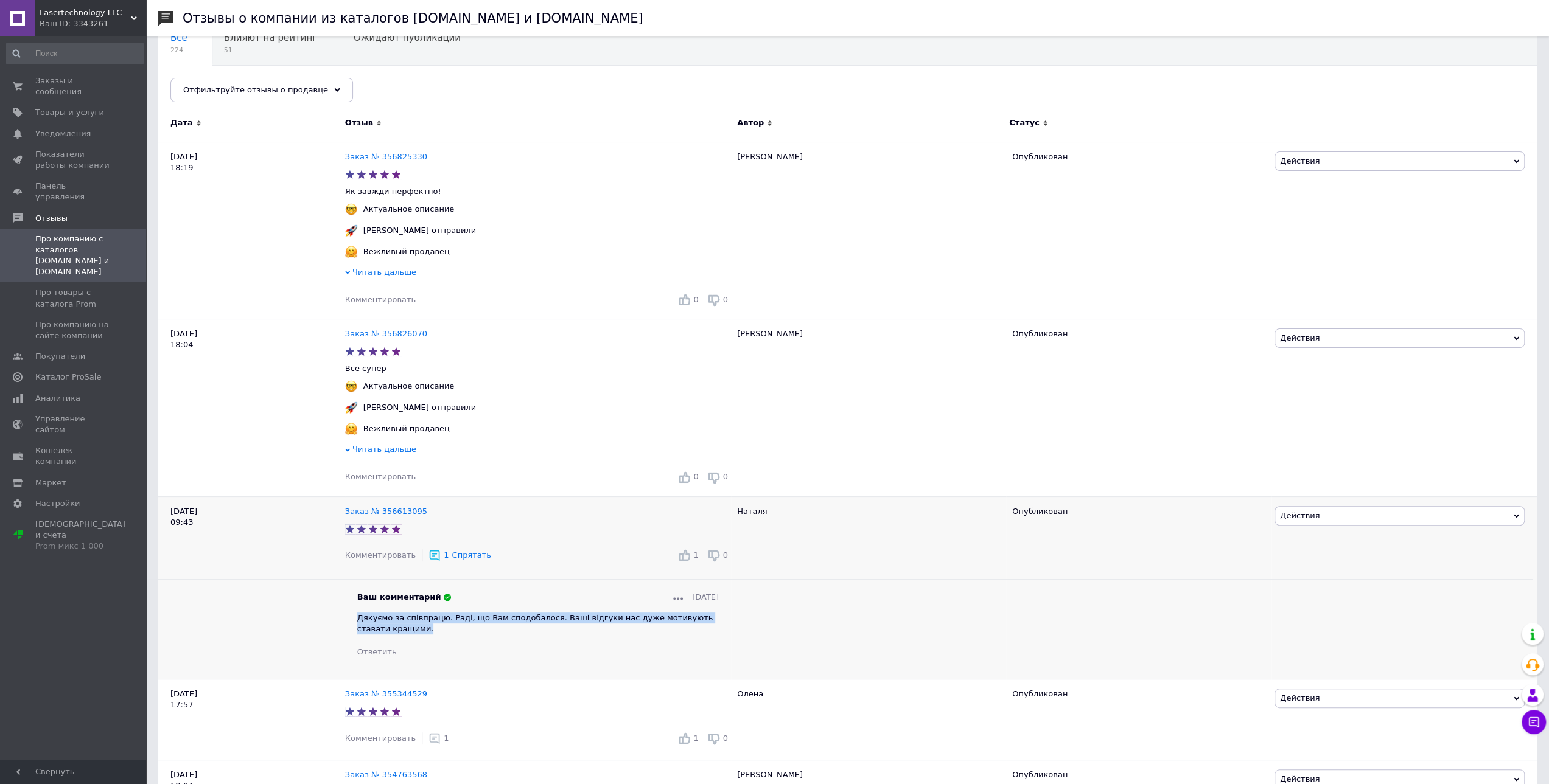
drag, startPoint x: 358, startPoint y: 620, endPoint x: 420, endPoint y: 630, distance: 62.8
click at [420, 630] on div "Дякуємо за співпрацю. Раді, що Вам сподобалося. Ваші відгуки нас дуже мотивують…" at bounding box center [537, 623] width 361 height 22
copy span "Дякуємо за співпрацю. Раді, що Вам сподобалося. Ваші відгуки нас дуже мотивують…"
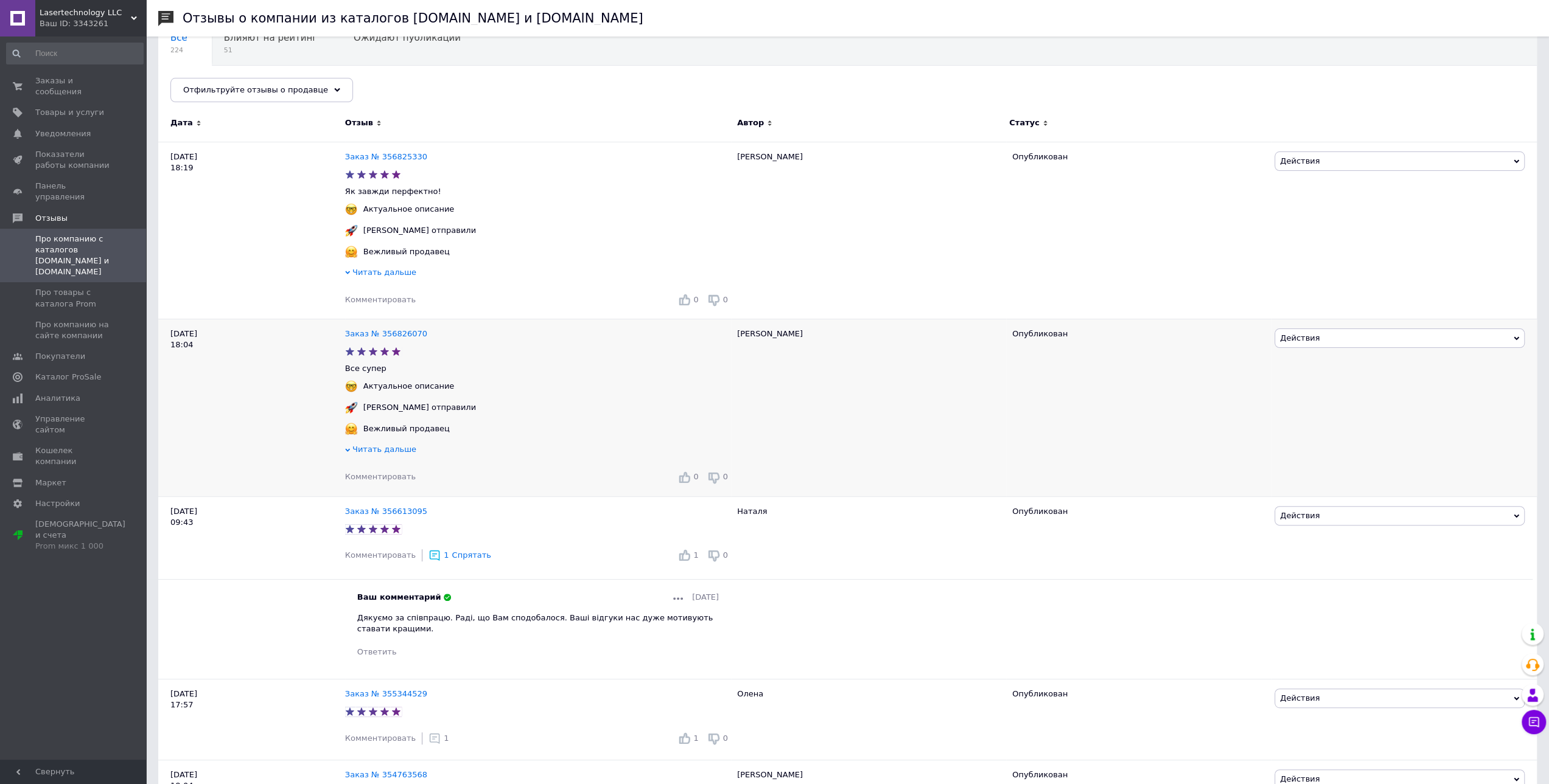
click at [383, 479] on span "Комментировать" at bounding box center [381, 476] width 71 height 9
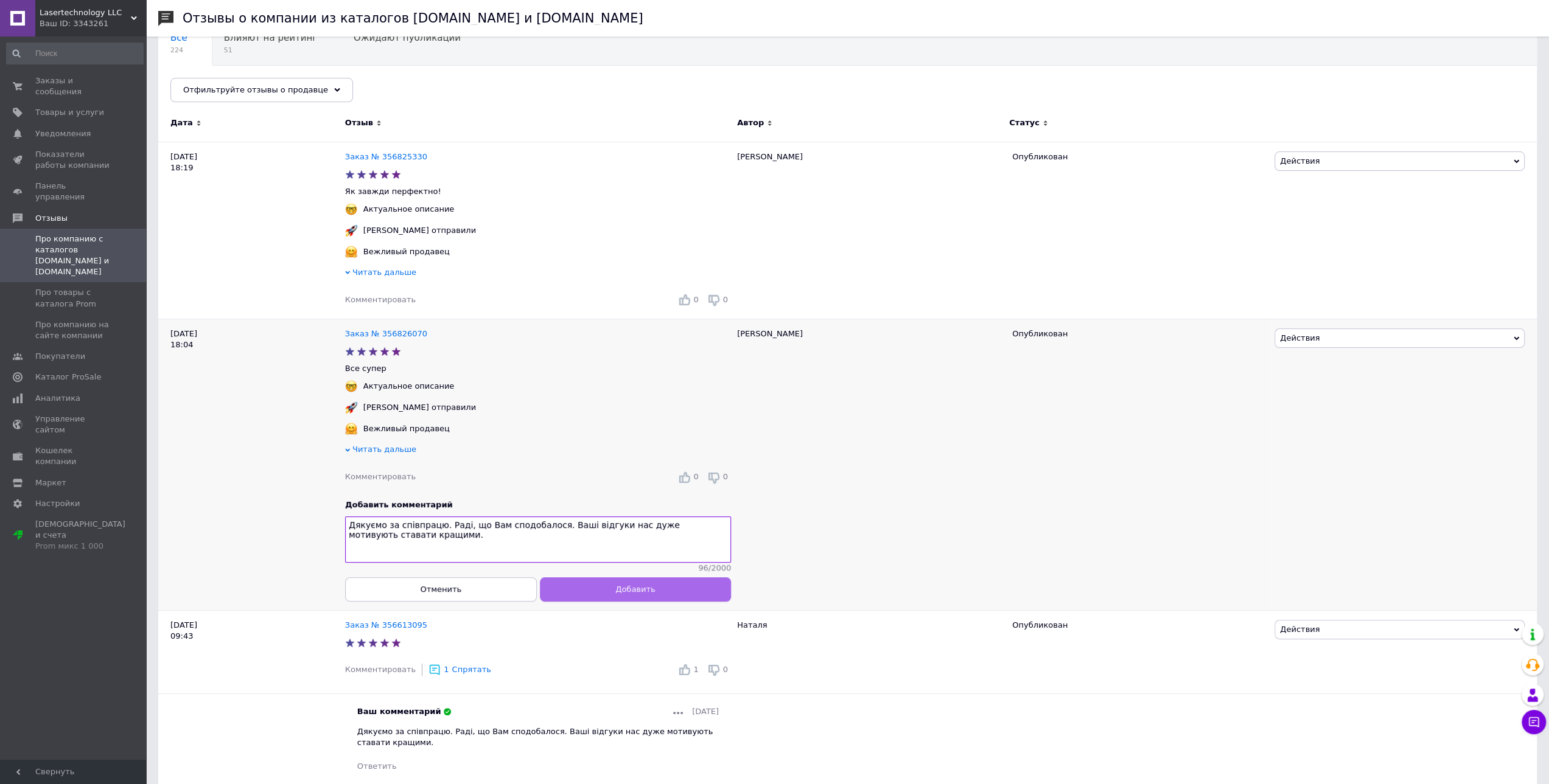
type textarea "Дякуємо за співпрацю. Раді, що Вам сподобалося. Ваші відгуки нас дуже мотивують…"
click at [604, 595] on button "Добавить" at bounding box center [635, 589] width 192 height 24
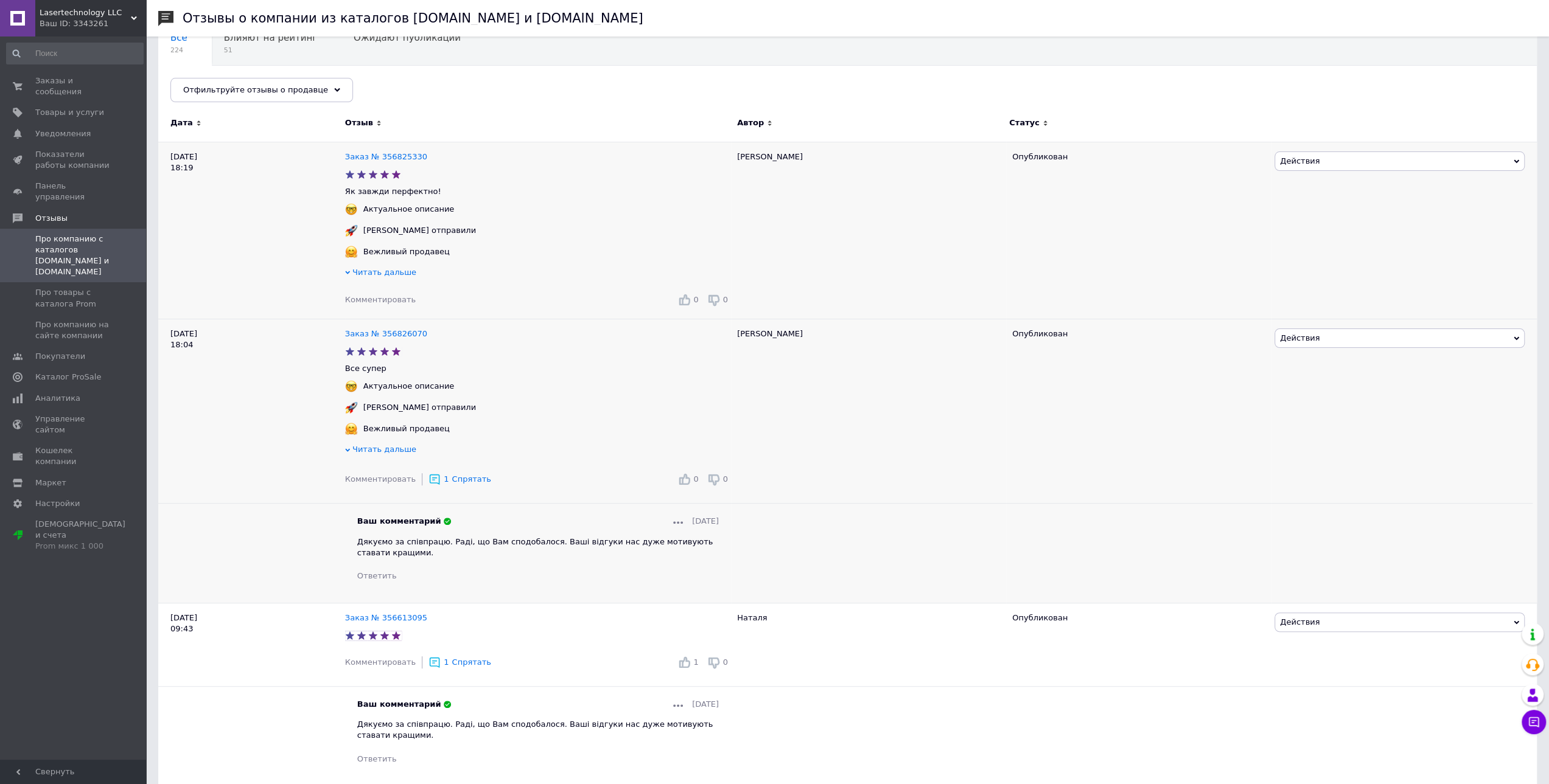
click at [384, 302] on span "Комментировать" at bounding box center [381, 300] width 71 height 9
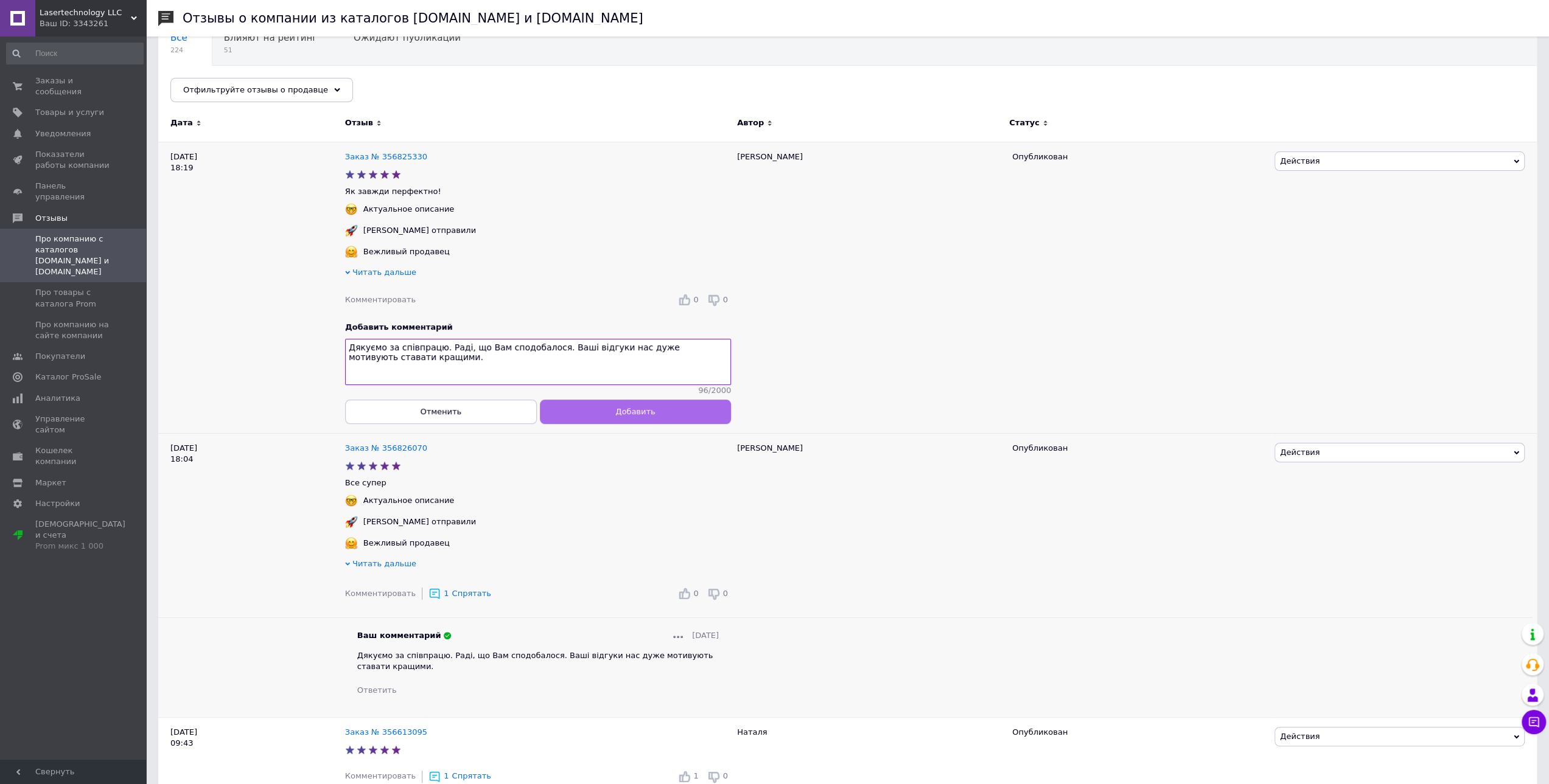
type textarea "Дякуємо за співпрацю. Раді, що Вам сподобалося. Ваші відгуки нас дуже мотивують…"
click at [602, 422] on button "Добавить" at bounding box center [635, 412] width 192 height 24
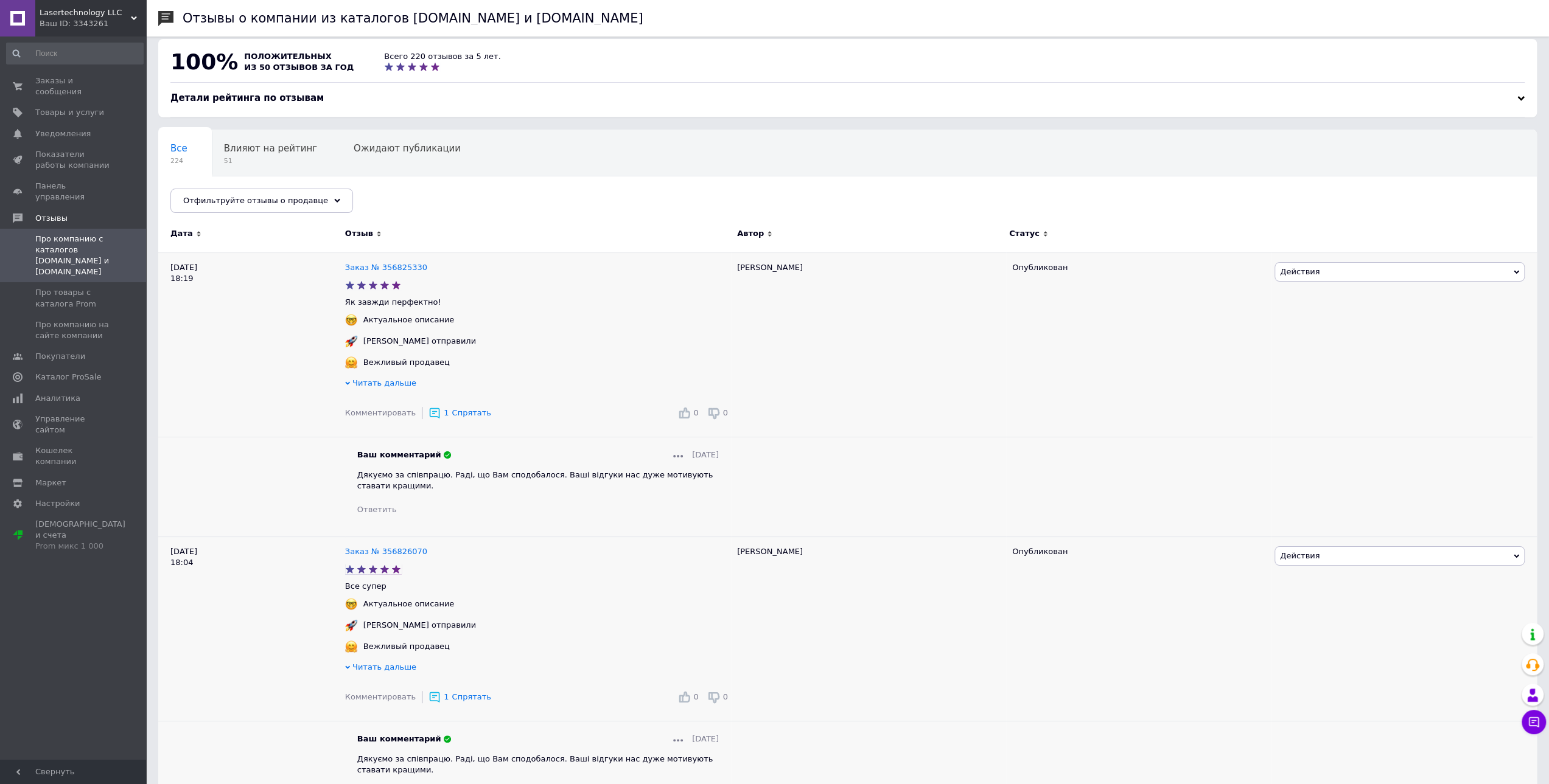
scroll to position [0, 0]
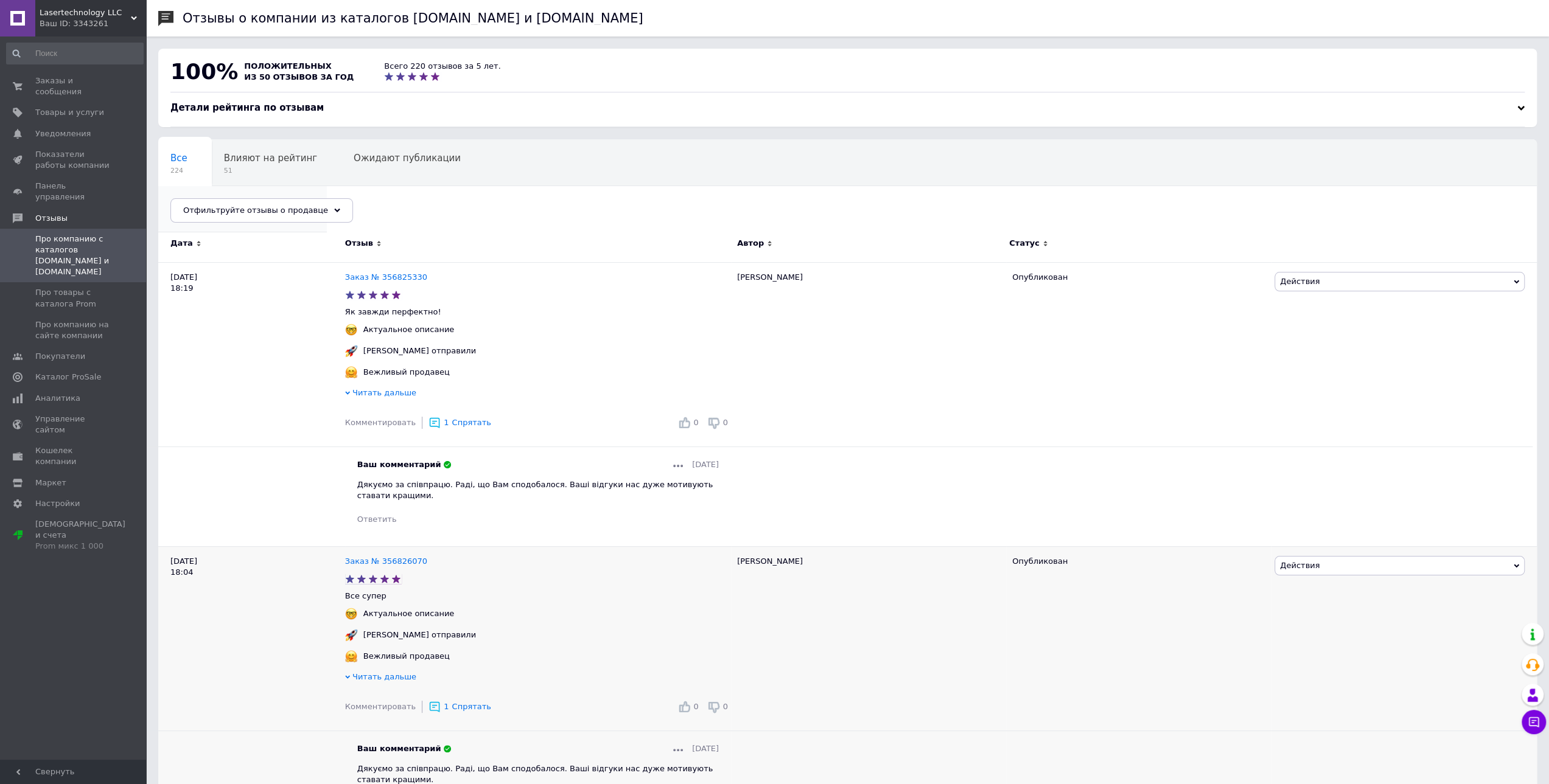
click at [302, 199] on span "Опубликованы без комме..." at bounding box center [236, 205] width 132 height 11
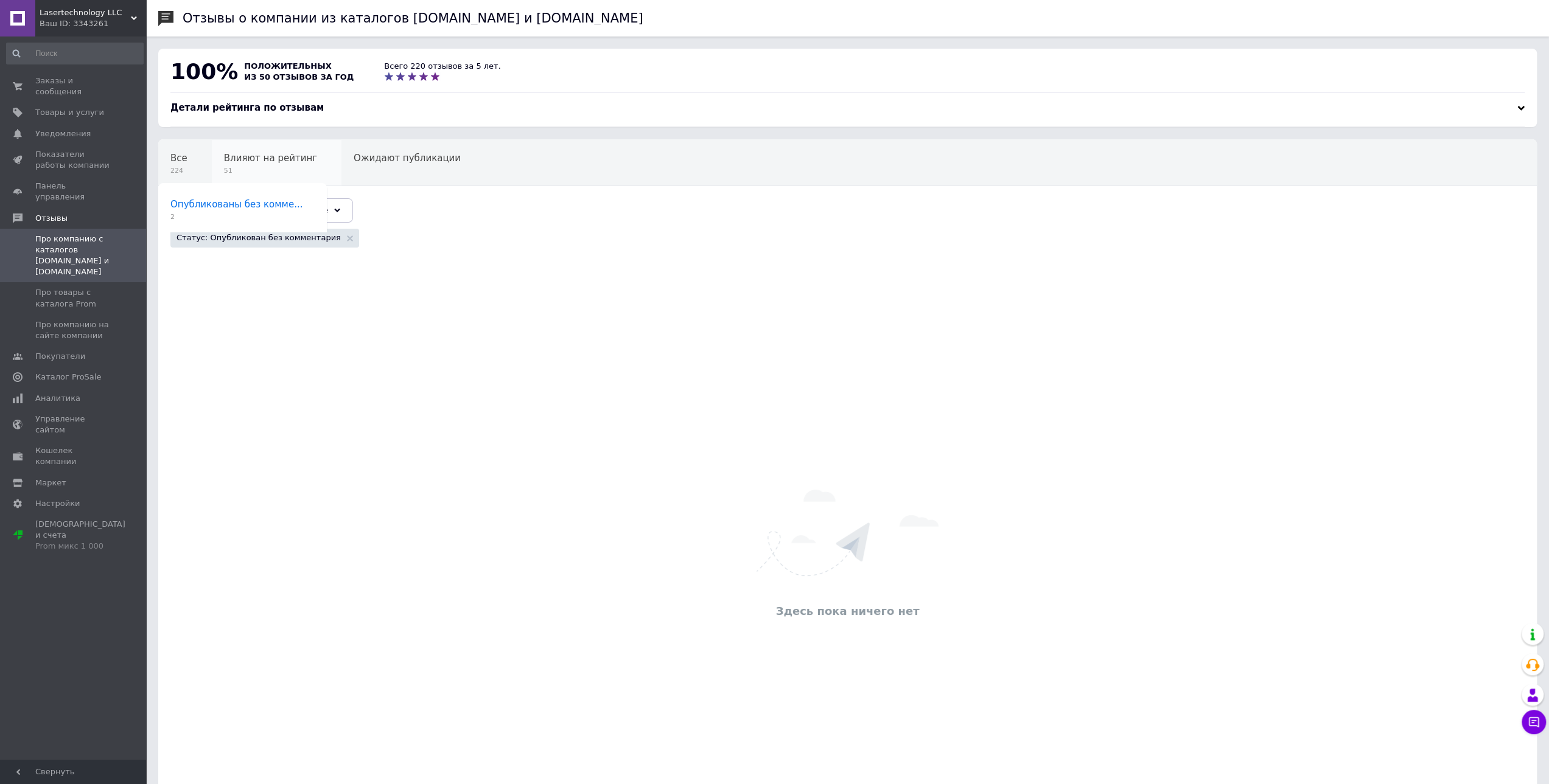
click at [251, 161] on span "Влияют на рейтинг" at bounding box center [271, 159] width 93 height 11
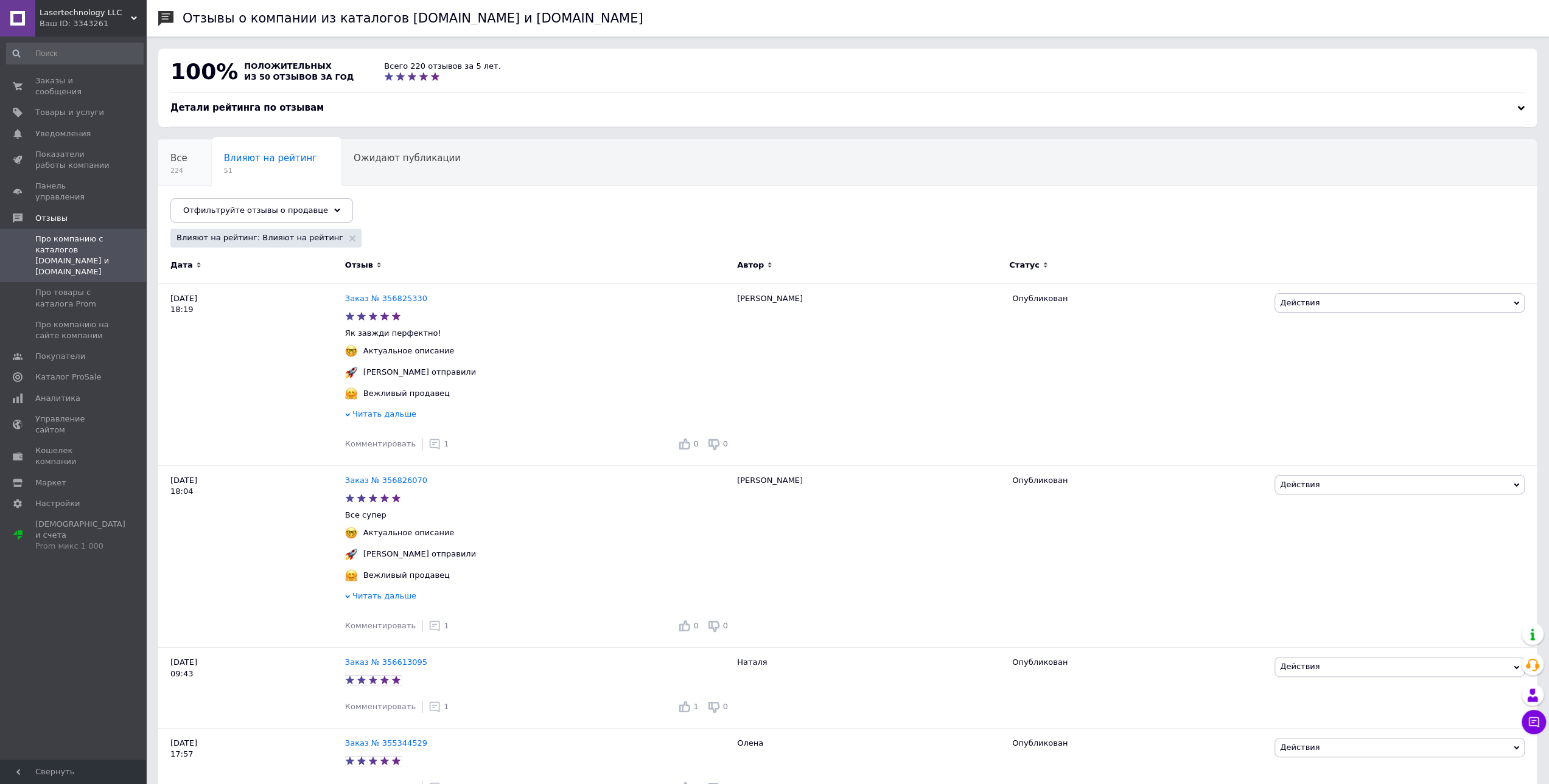
click at [182, 162] on span "Все" at bounding box center [179, 159] width 17 height 11
